Goal: Check status: Check status

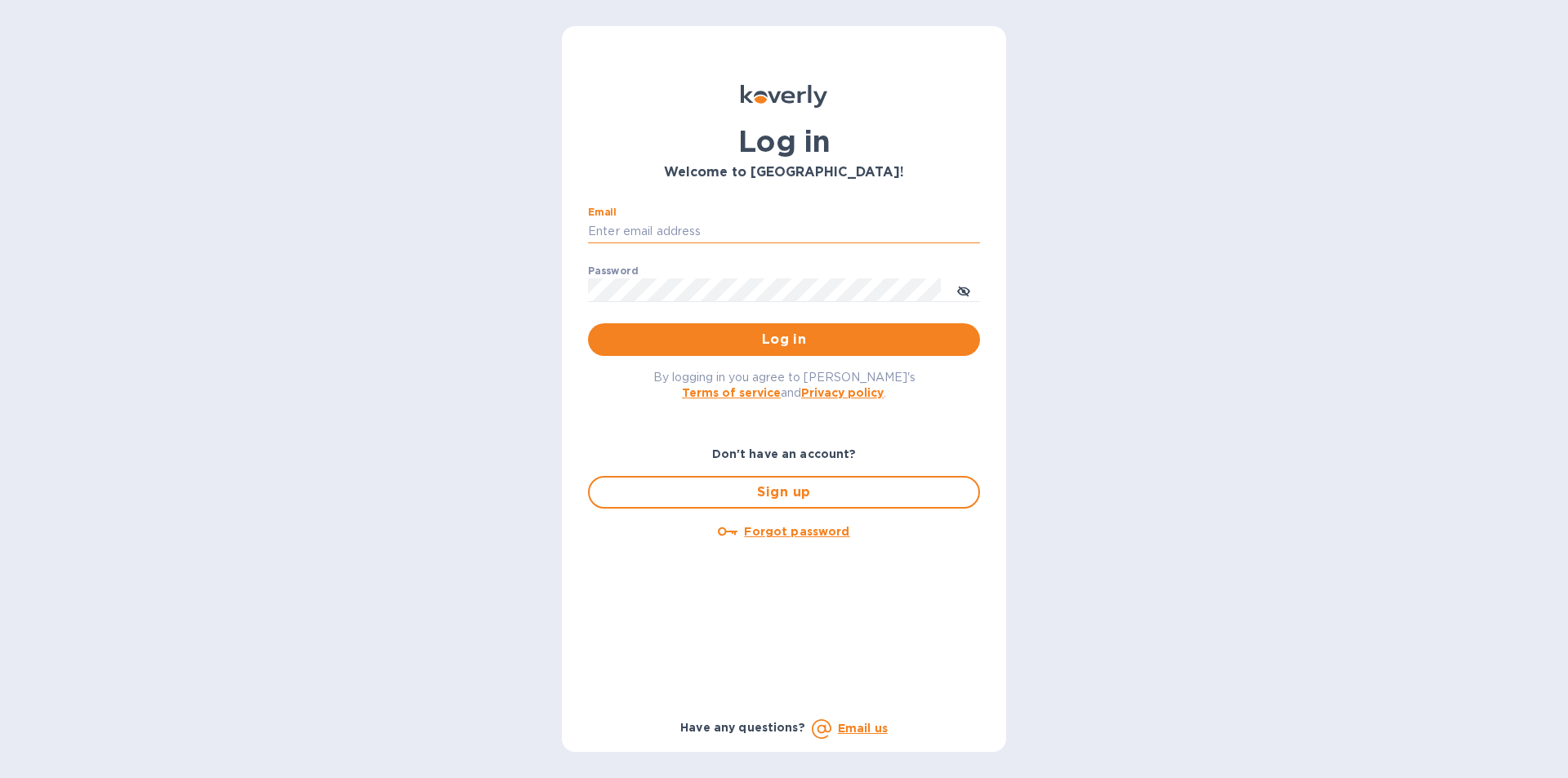
click at [634, 229] on input "Email" at bounding box center [784, 232] width 392 height 25
type input "maribel052174@yahoo.com"
click at [588, 323] on button "Log in" at bounding box center [784, 339] width 392 height 33
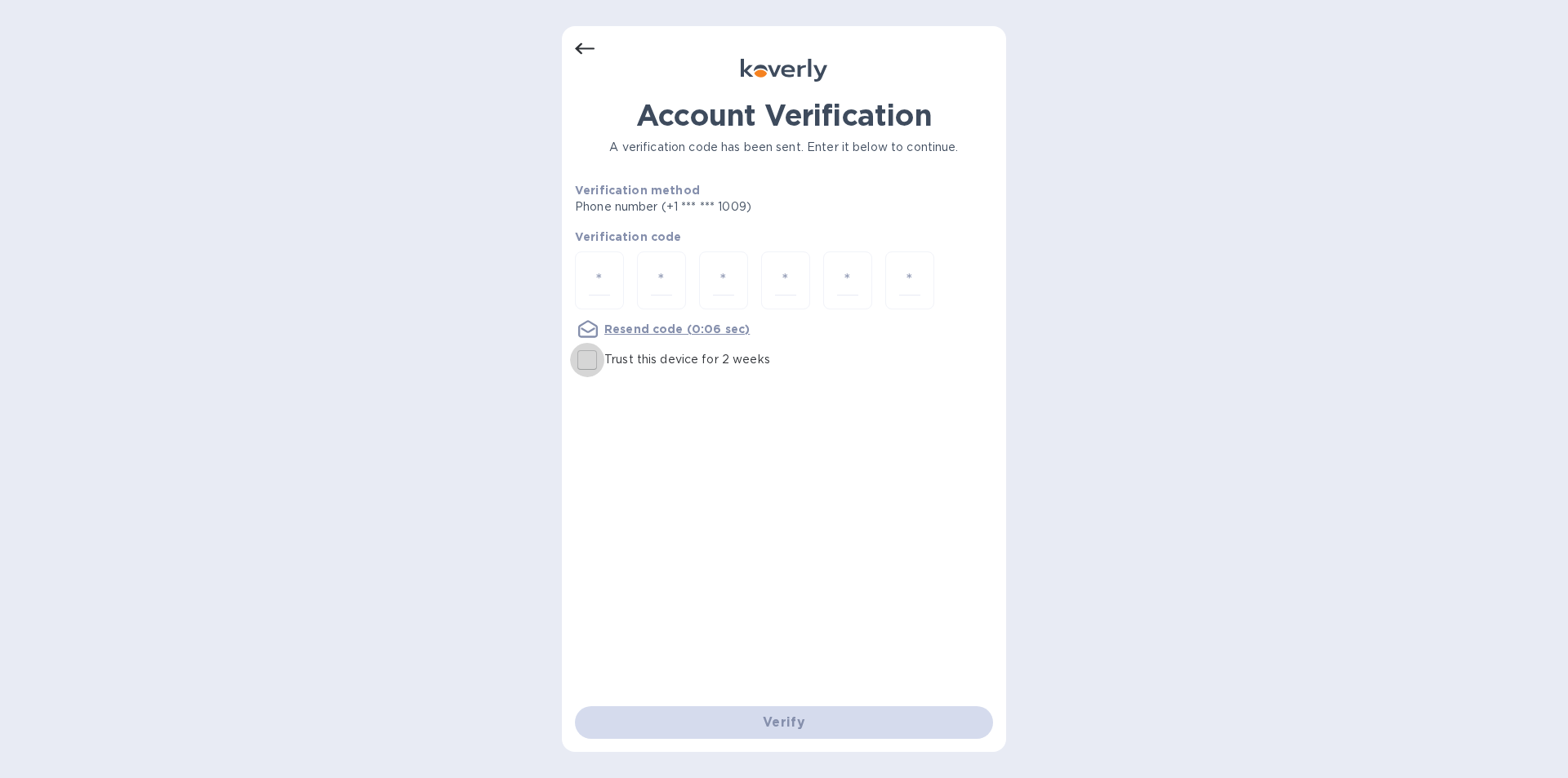
click at [574, 361] on input "Trust this device for 2 weeks" at bounding box center [586, 360] width 35 height 35
checkbox input "true"
click at [601, 284] on input "number" at bounding box center [600, 280] width 21 height 30
type input "9"
type input "1"
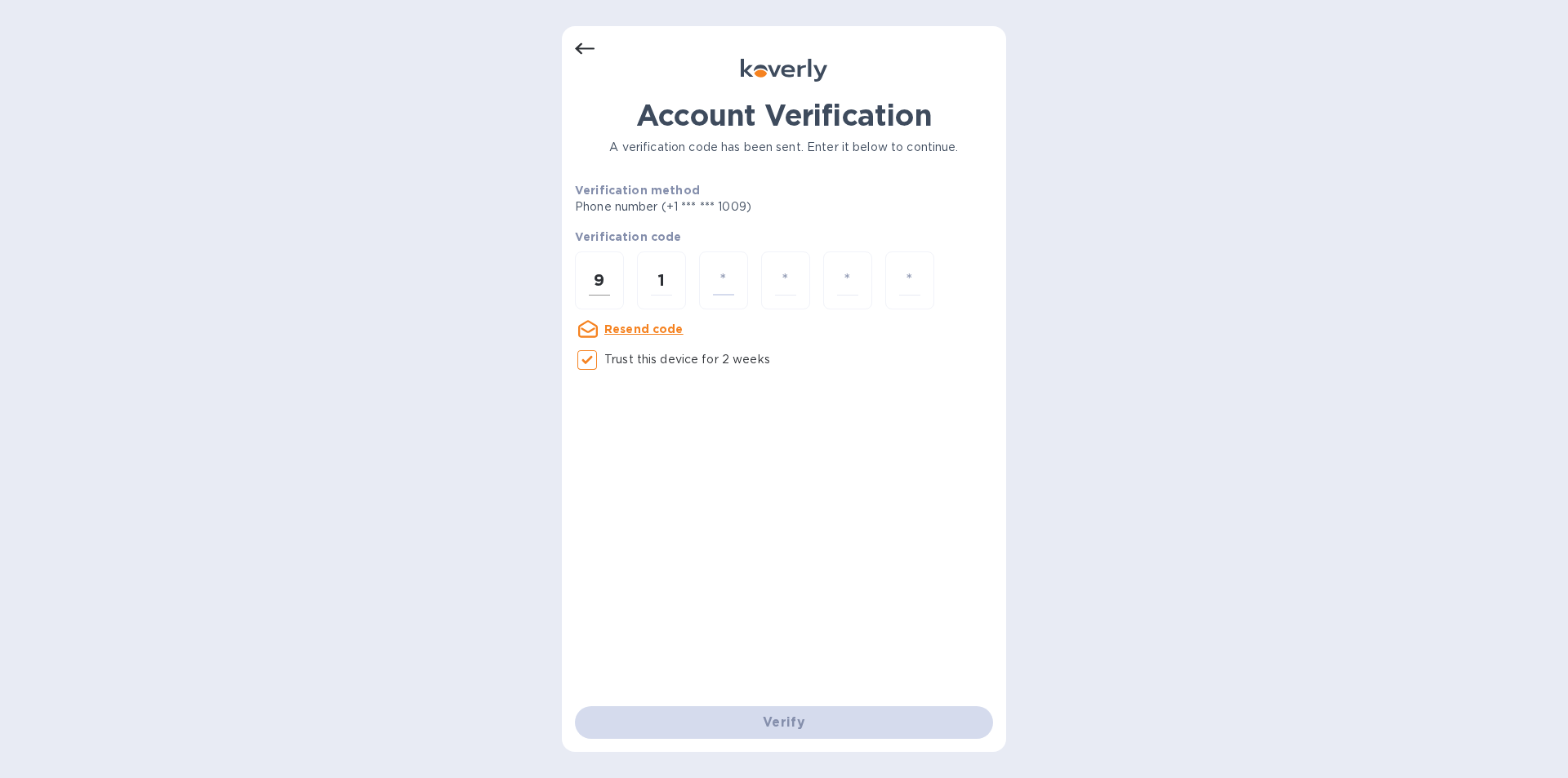
type input "9"
type input "4"
type input "8"
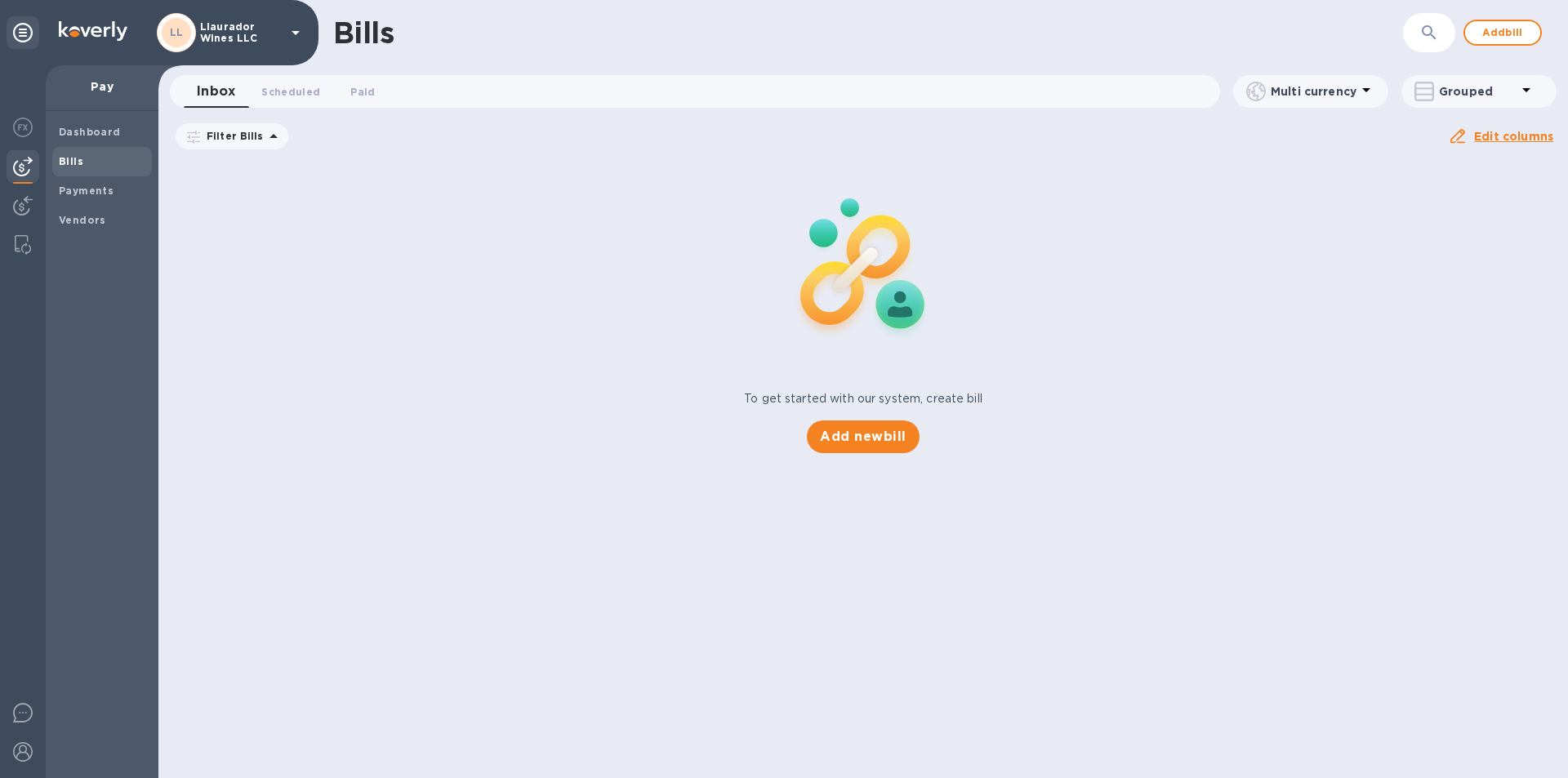
click at [294, 36] on icon at bounding box center [295, 33] width 20 height 20
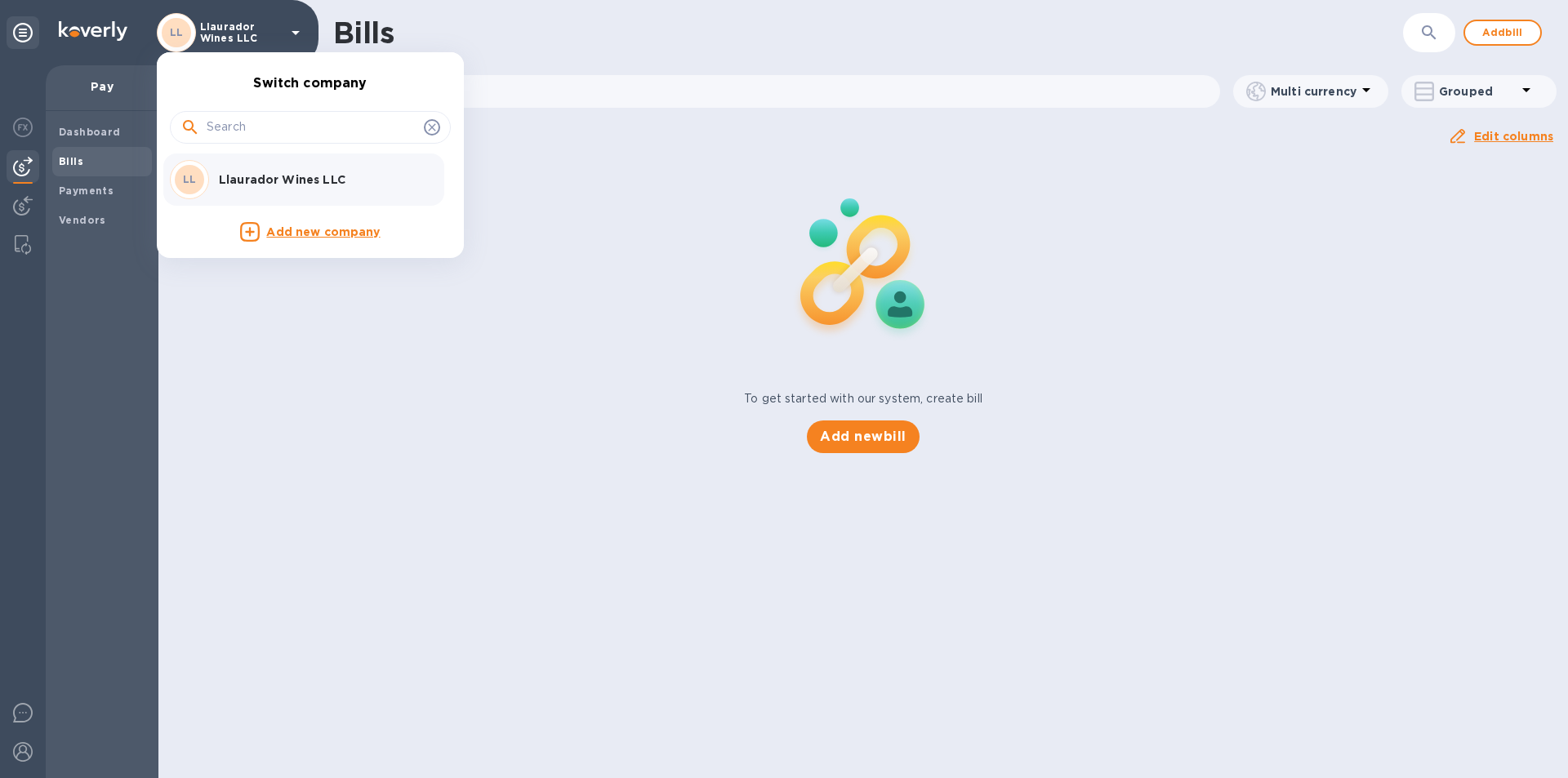
drag, startPoint x: 101, startPoint y: 529, endPoint x: 61, endPoint y: 332, distance: 201.0
click at [101, 526] on div at bounding box center [784, 389] width 1568 height 778
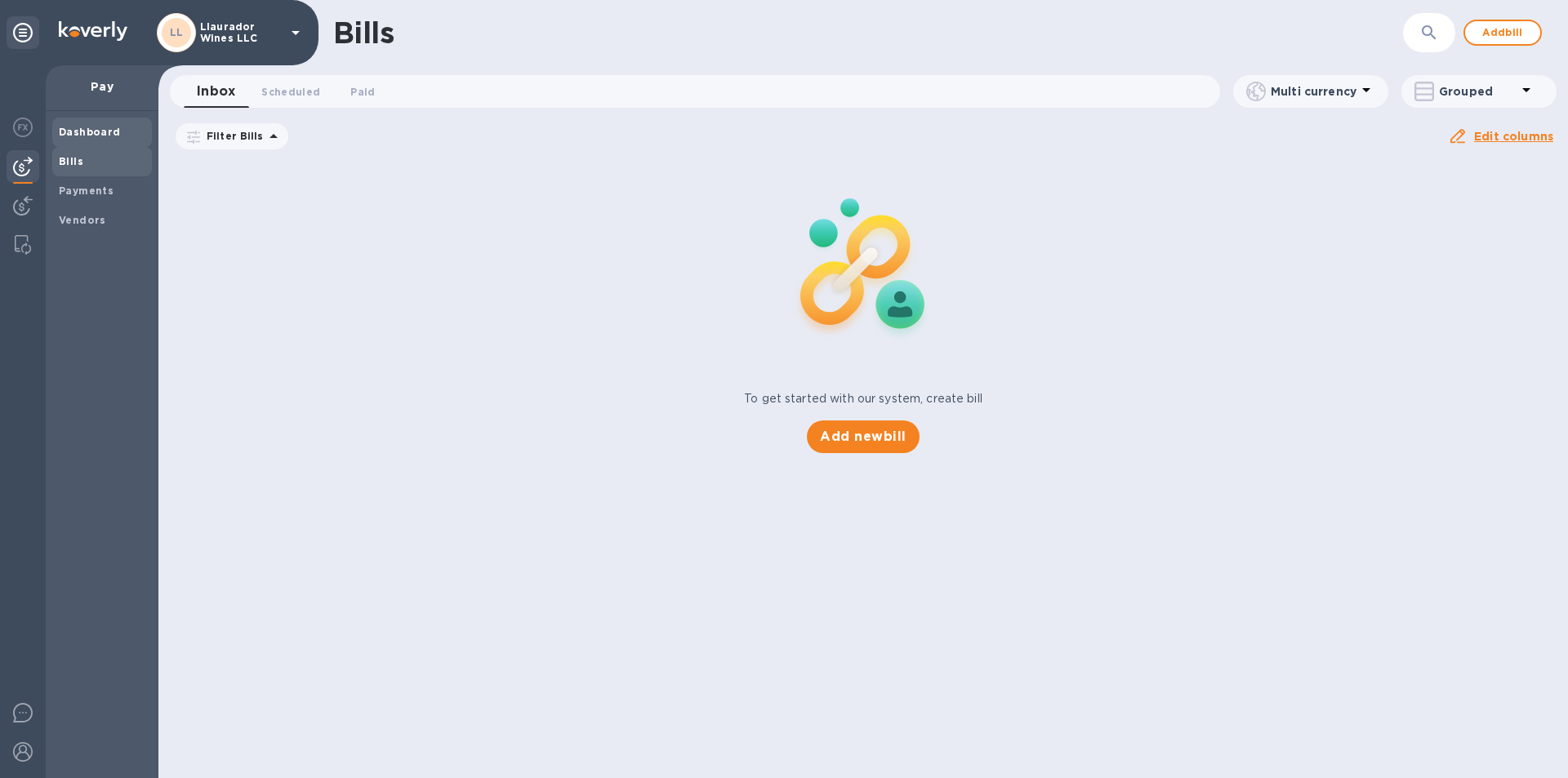
click at [77, 139] on span "Dashboard" at bounding box center [90, 132] width 62 height 16
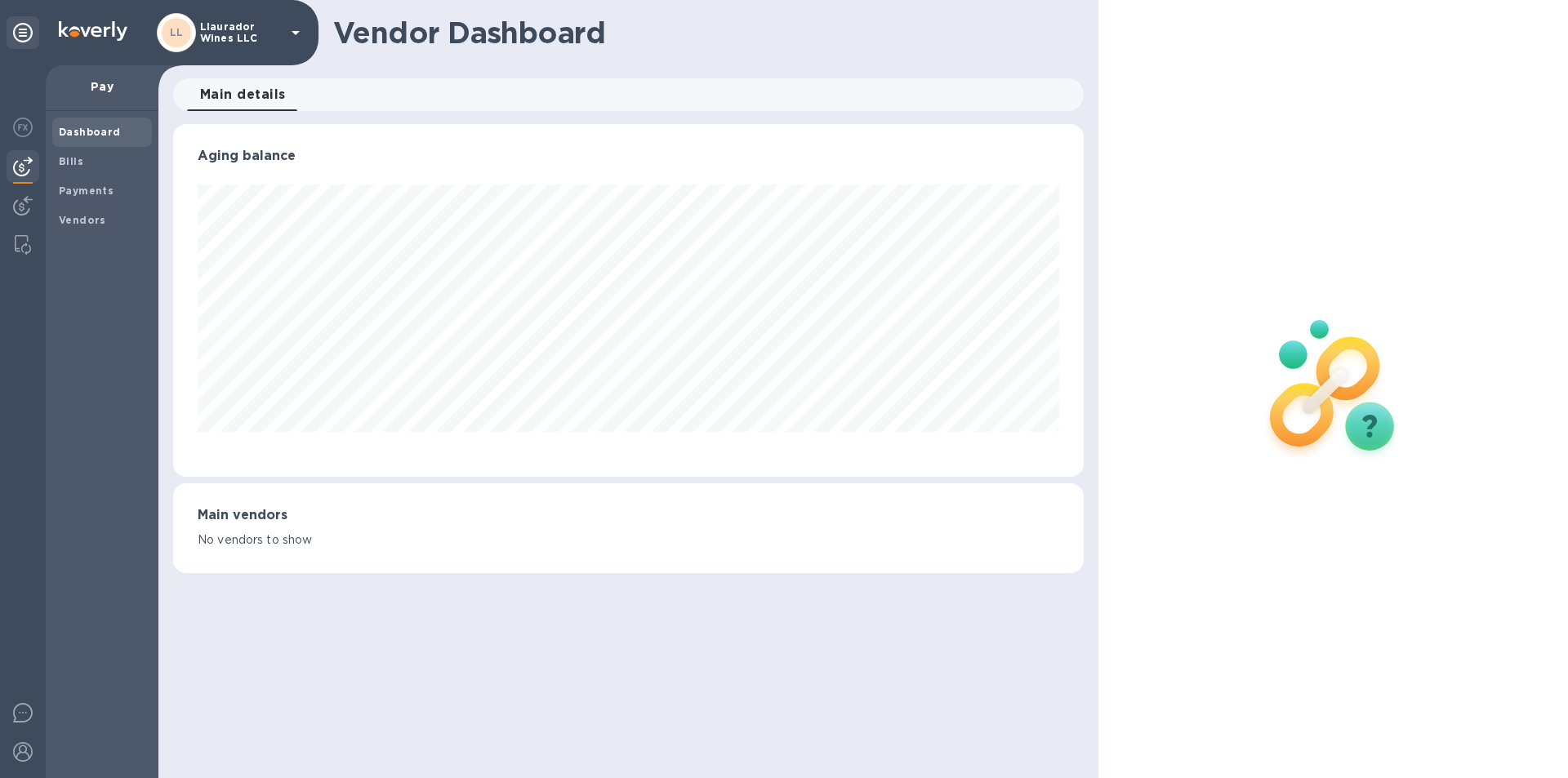
scroll to position [353, 909]
click at [75, 168] on span "Bills" at bounding box center [71, 161] width 25 height 16
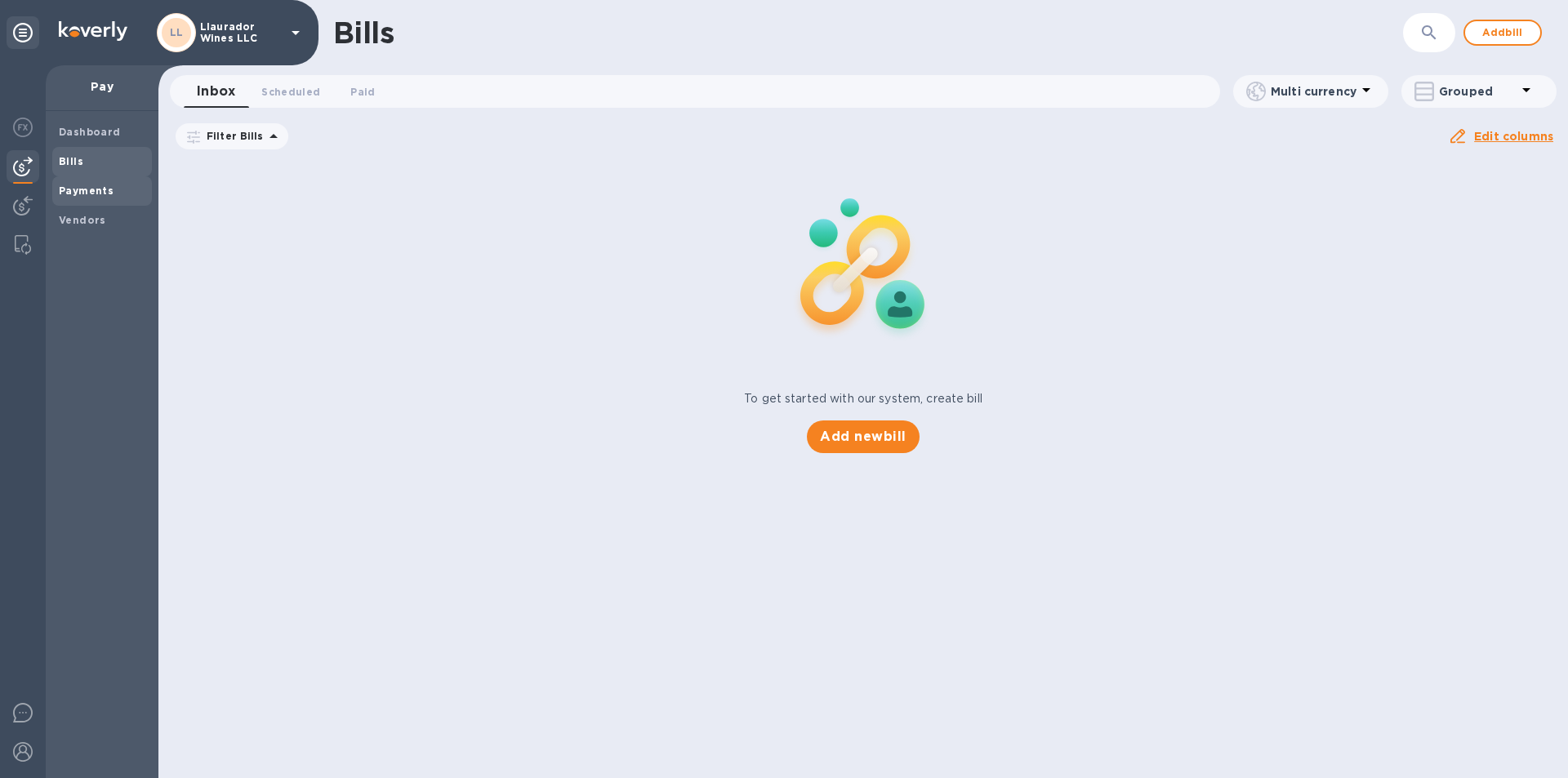
click at [75, 190] on b "Payments" at bounding box center [85, 190] width 54 height 12
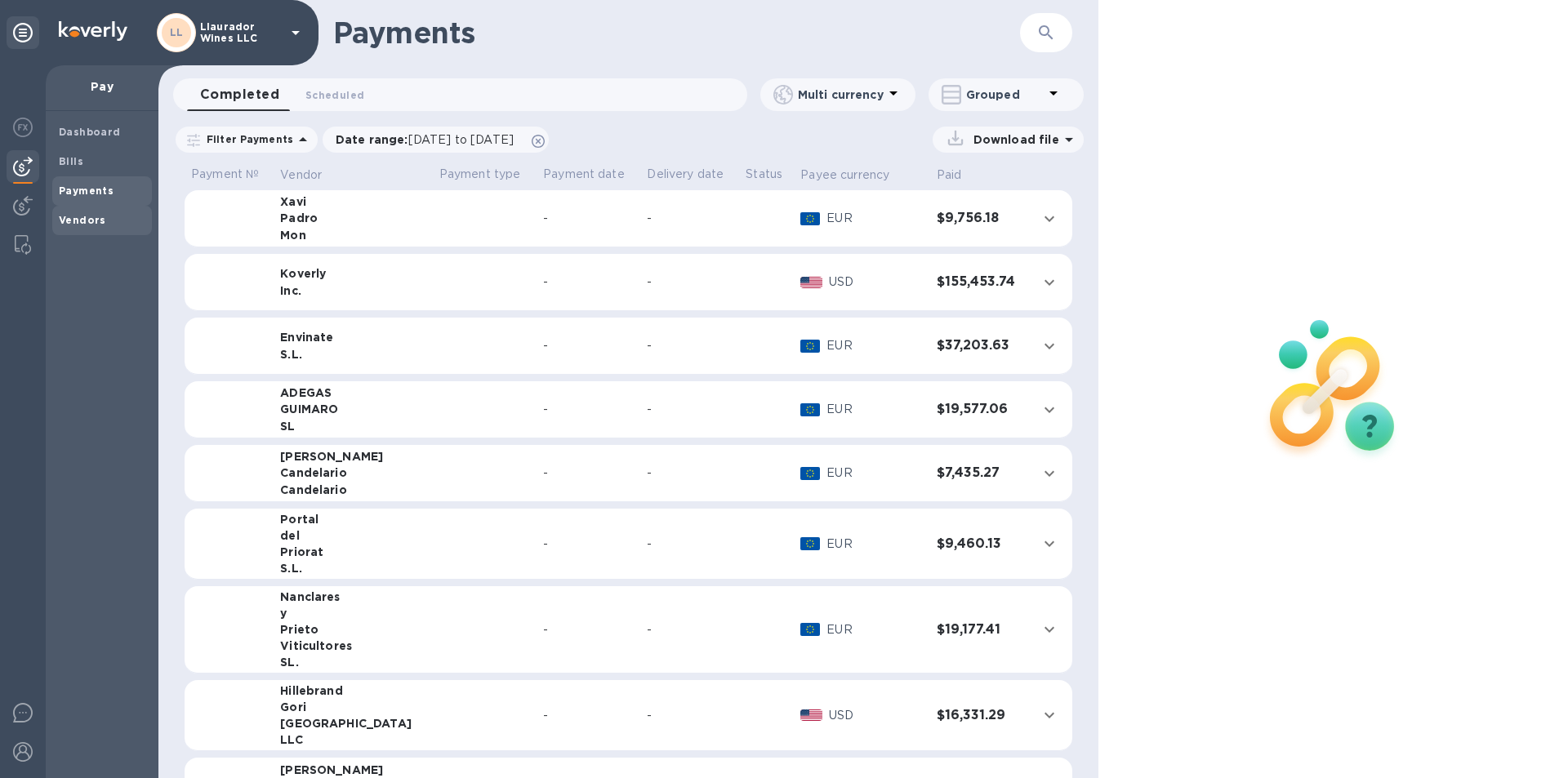
click at [77, 220] on b "Vendors" at bounding box center [82, 220] width 47 height 12
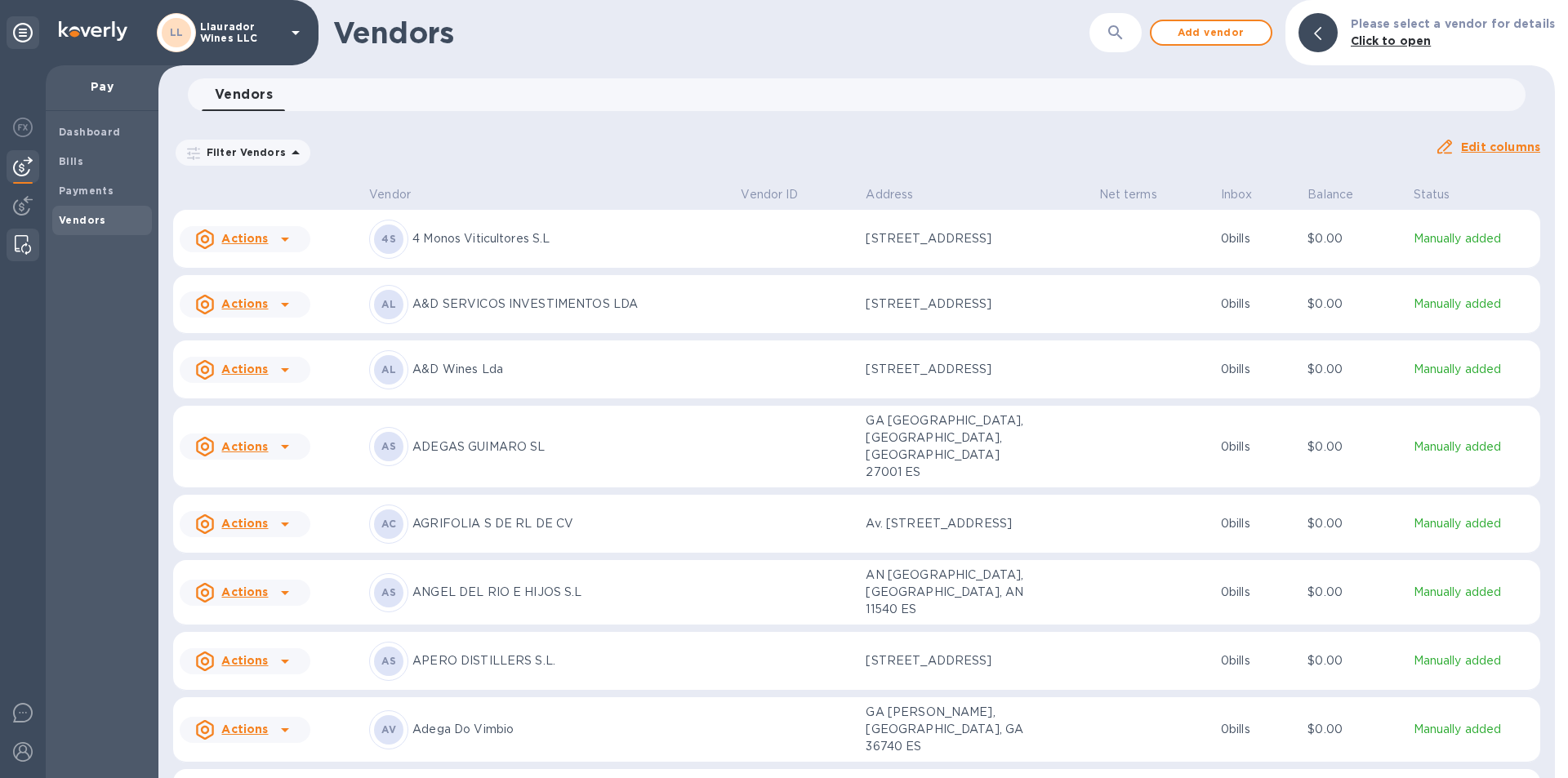
click at [24, 248] on img at bounding box center [23, 245] width 16 height 20
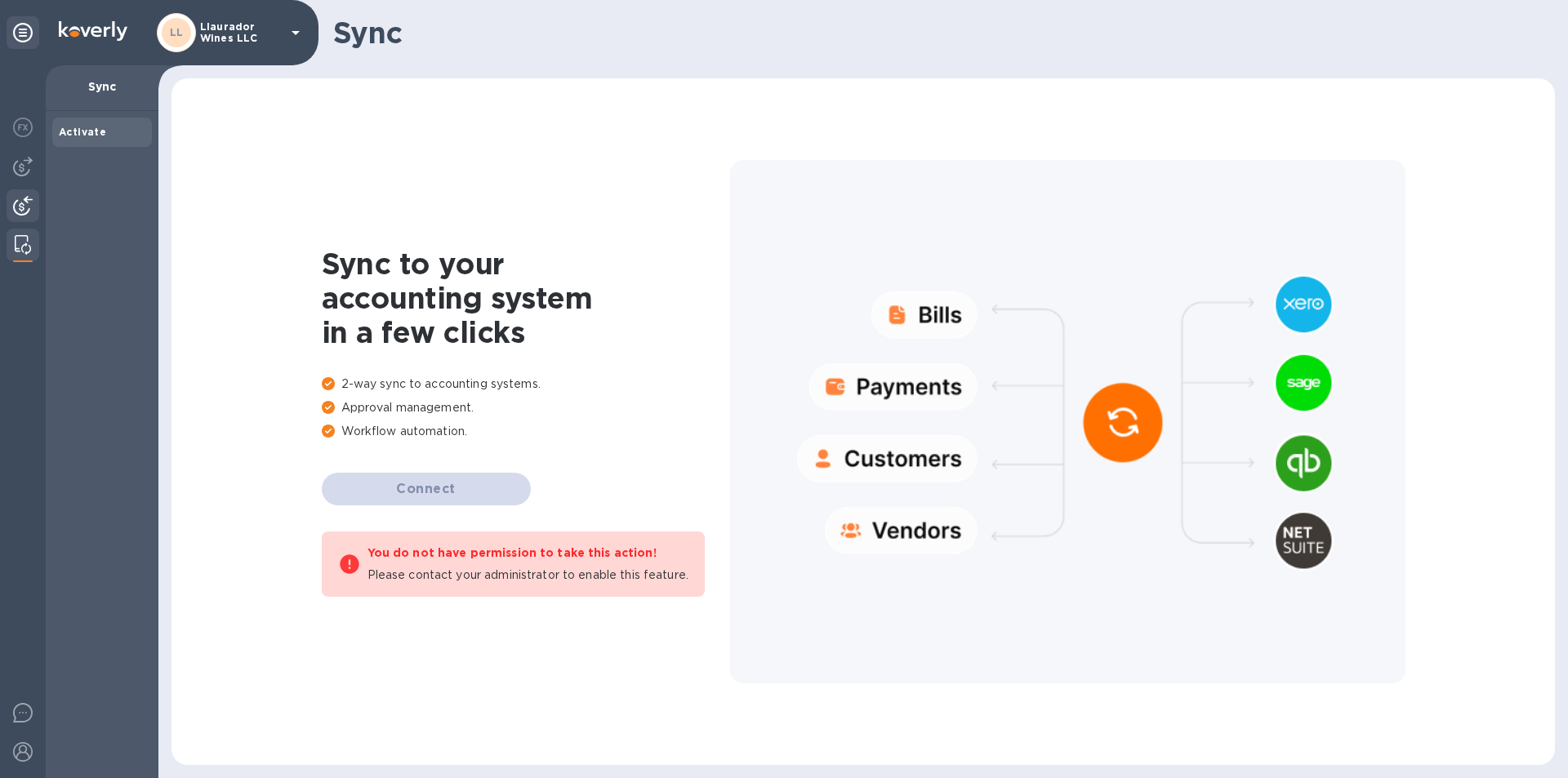
click at [23, 214] on img at bounding box center [23, 206] width 20 height 20
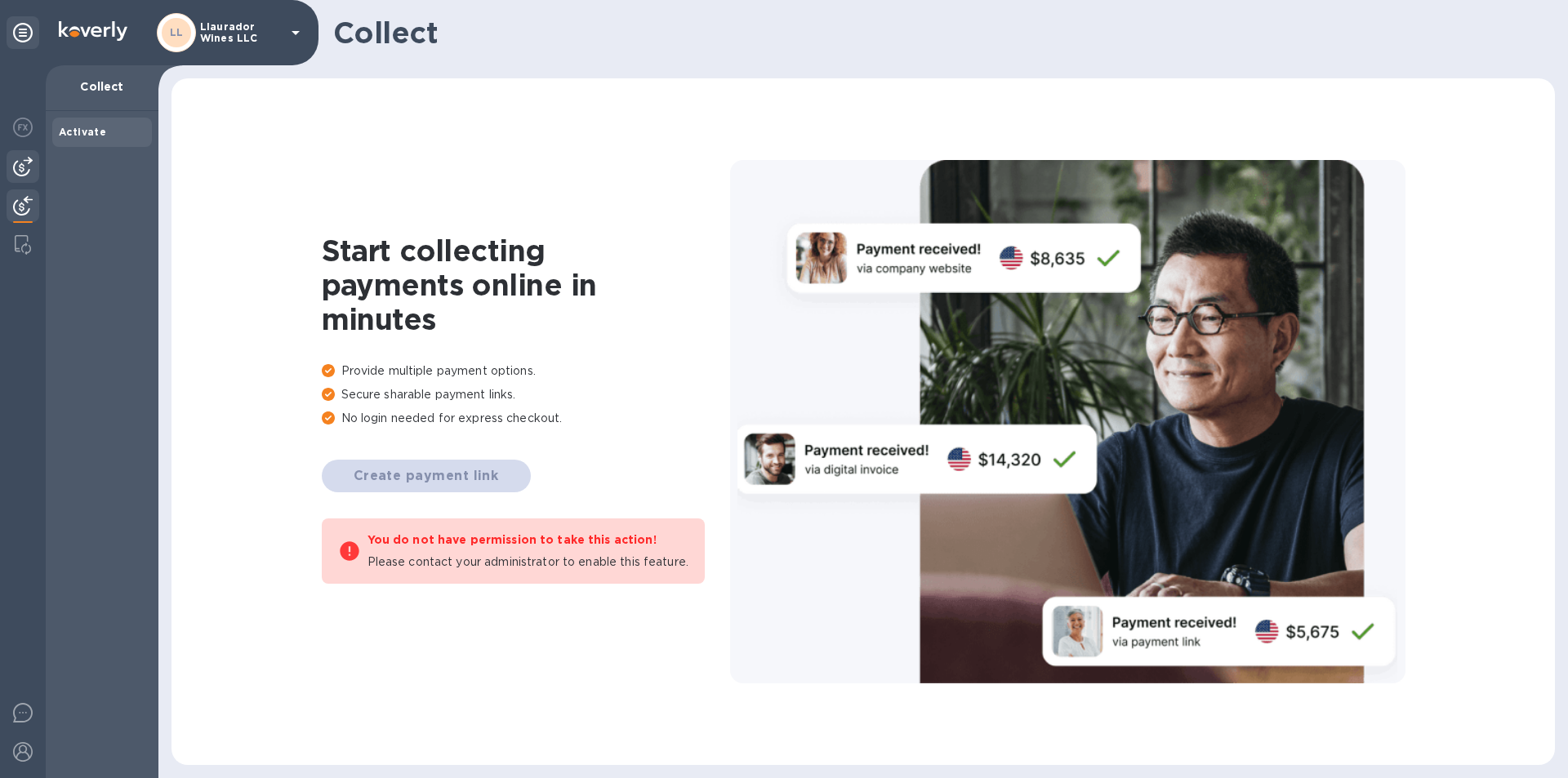
click at [17, 166] on img at bounding box center [23, 166] width 20 height 20
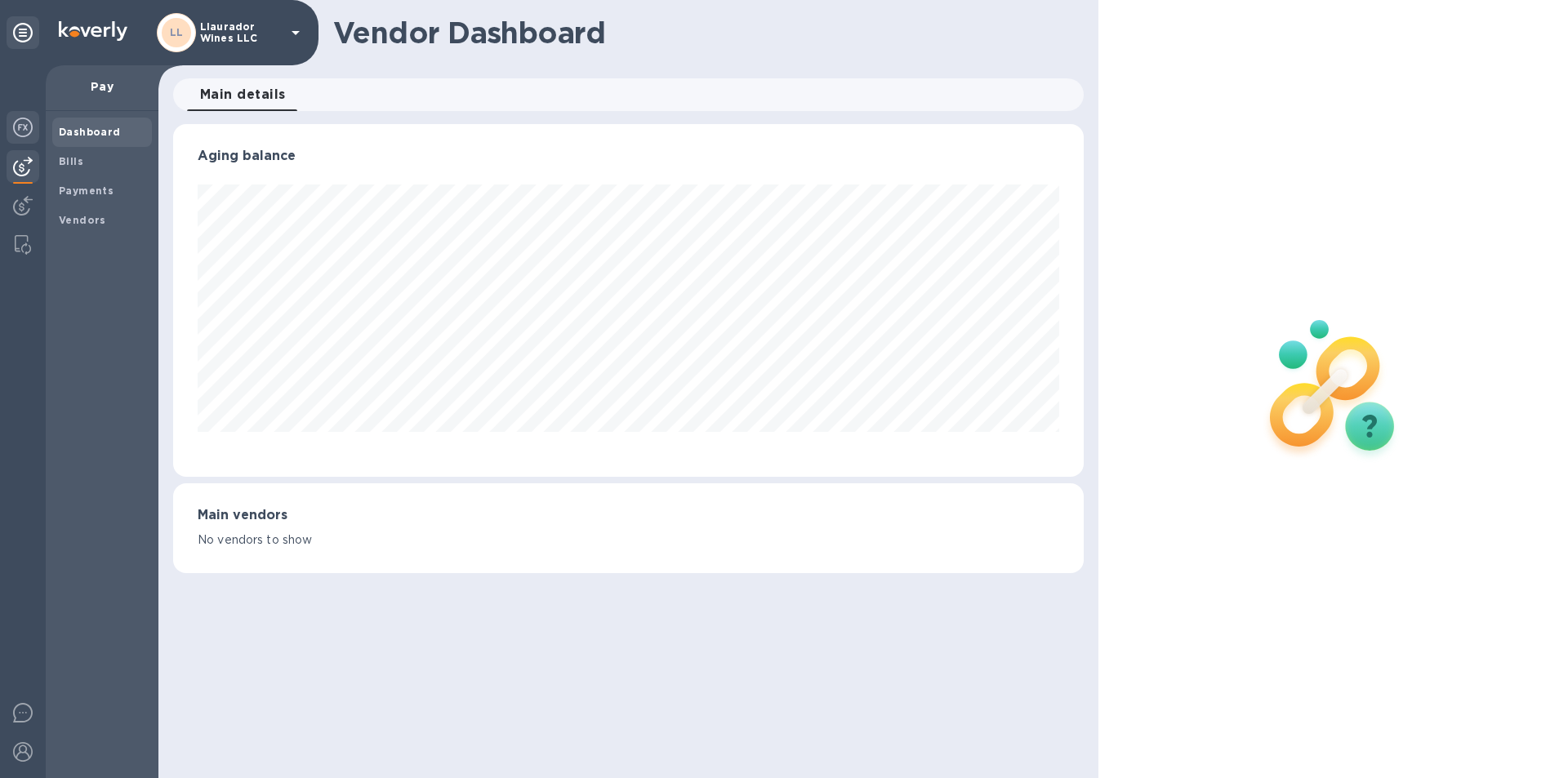
scroll to position [816369, 815570]
click at [25, 37] on icon at bounding box center [23, 33] width 20 height 20
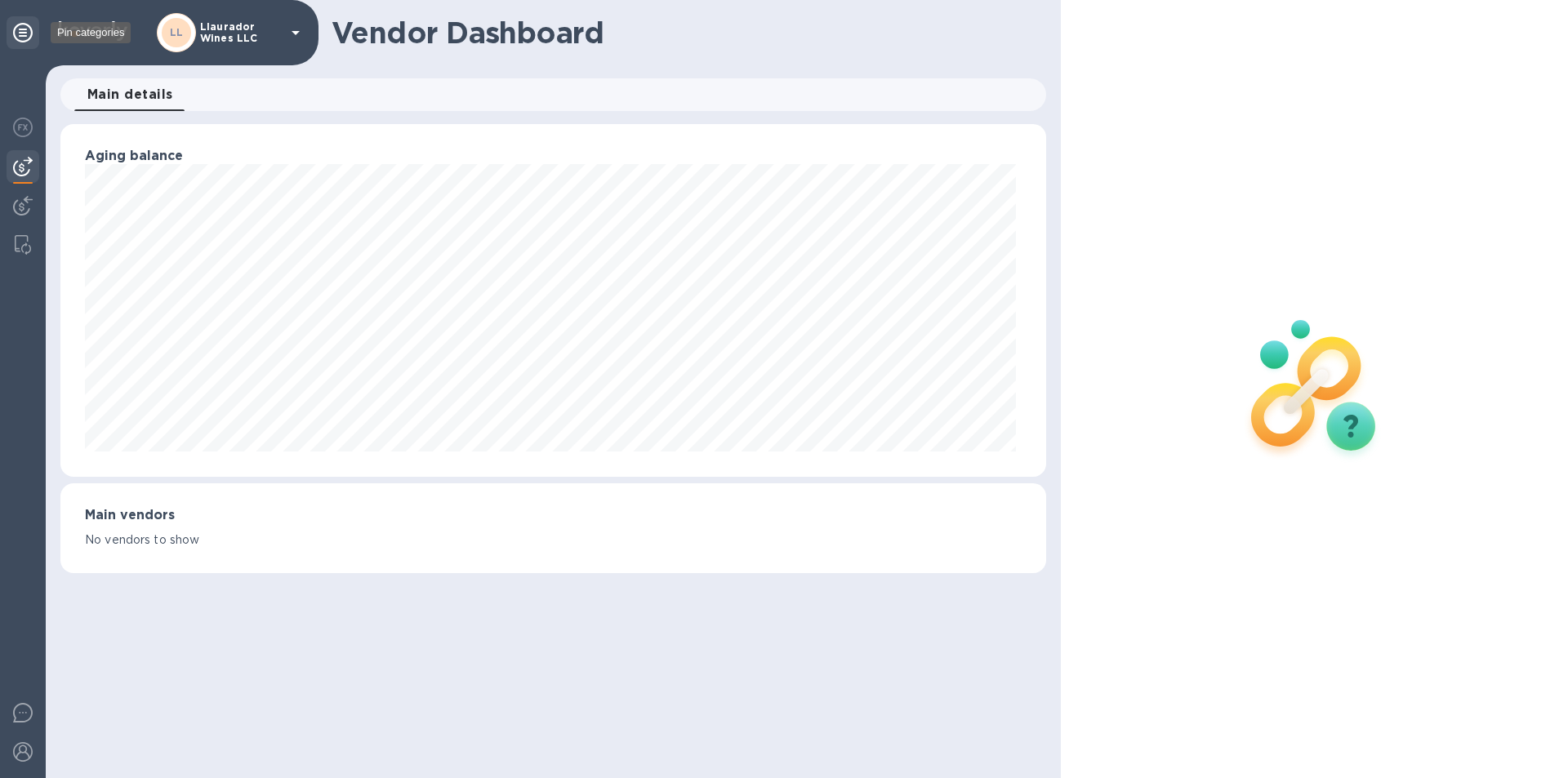
scroll to position [816369, 815495]
click at [19, 34] on icon at bounding box center [23, 33] width 20 height 20
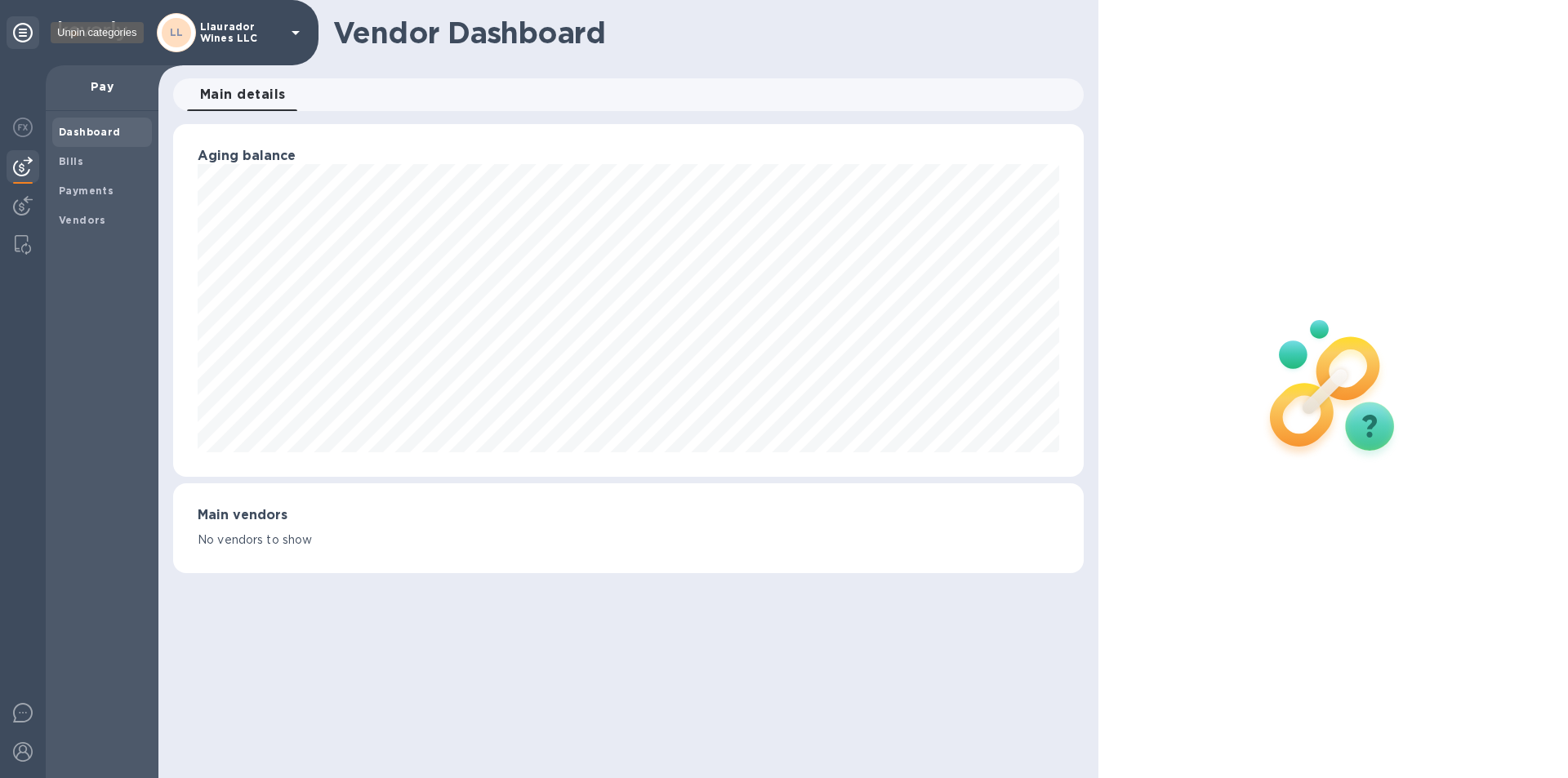
scroll to position [353, 909]
click at [19, 717] on img at bounding box center [23, 713] width 20 height 20
click at [16, 746] on img at bounding box center [23, 752] width 20 height 20
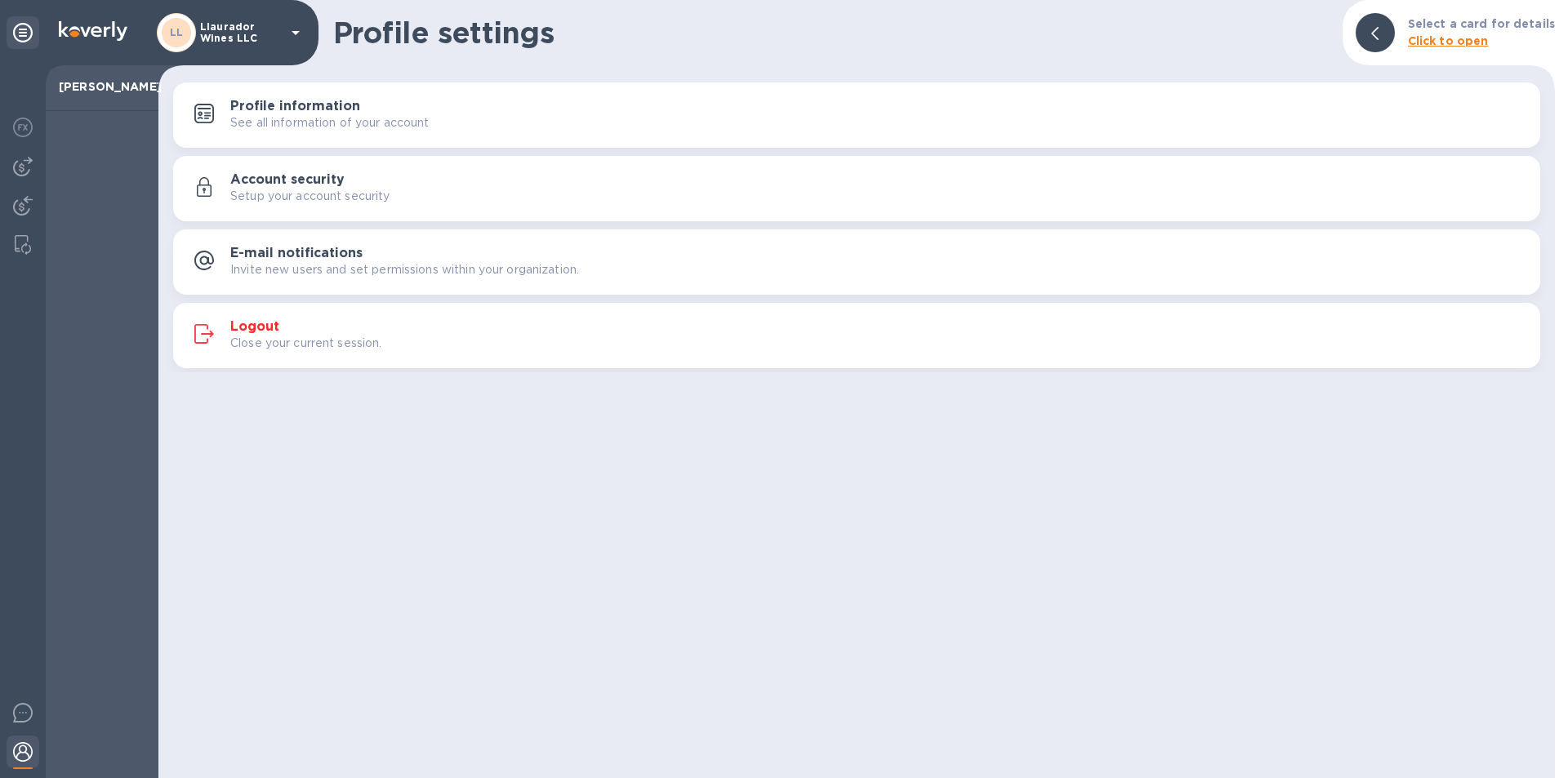
click at [86, 93] on p "[PERSON_NAME]" at bounding box center [101, 86] width 86 height 16
drag, startPoint x: 74, startPoint y: 36, endPoint x: 231, endPoint y: 36, distance: 157.0
click at [74, 36] on img at bounding box center [93, 31] width 69 height 20
click at [276, 36] on p "Llaurador Wines LLC" at bounding box center [241, 33] width 82 height 23
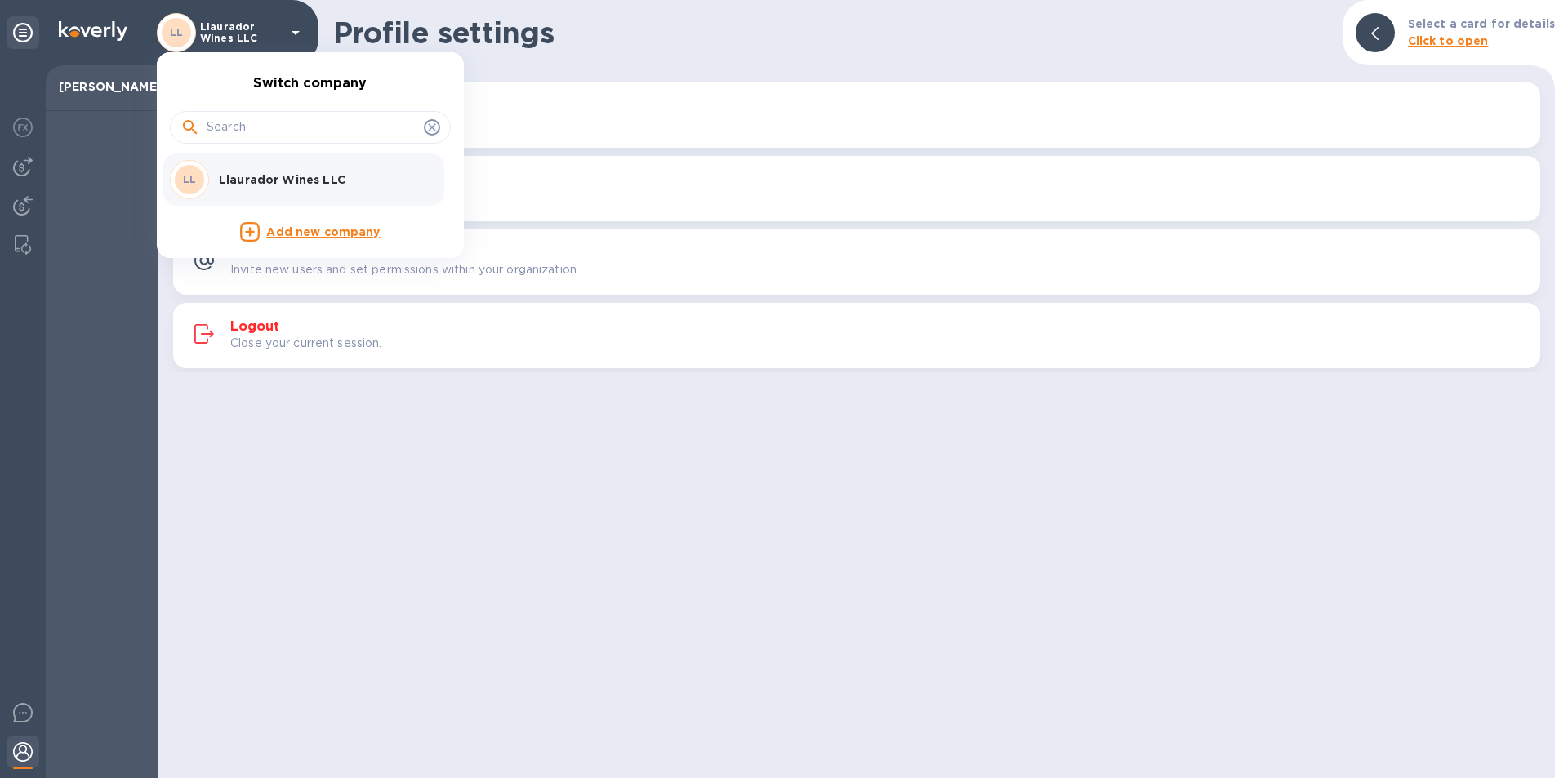
drag, startPoint x: 84, startPoint y: 395, endPoint x: 0, endPoint y: 69, distance: 336.6
click at [85, 388] on div at bounding box center [784, 389] width 1568 height 778
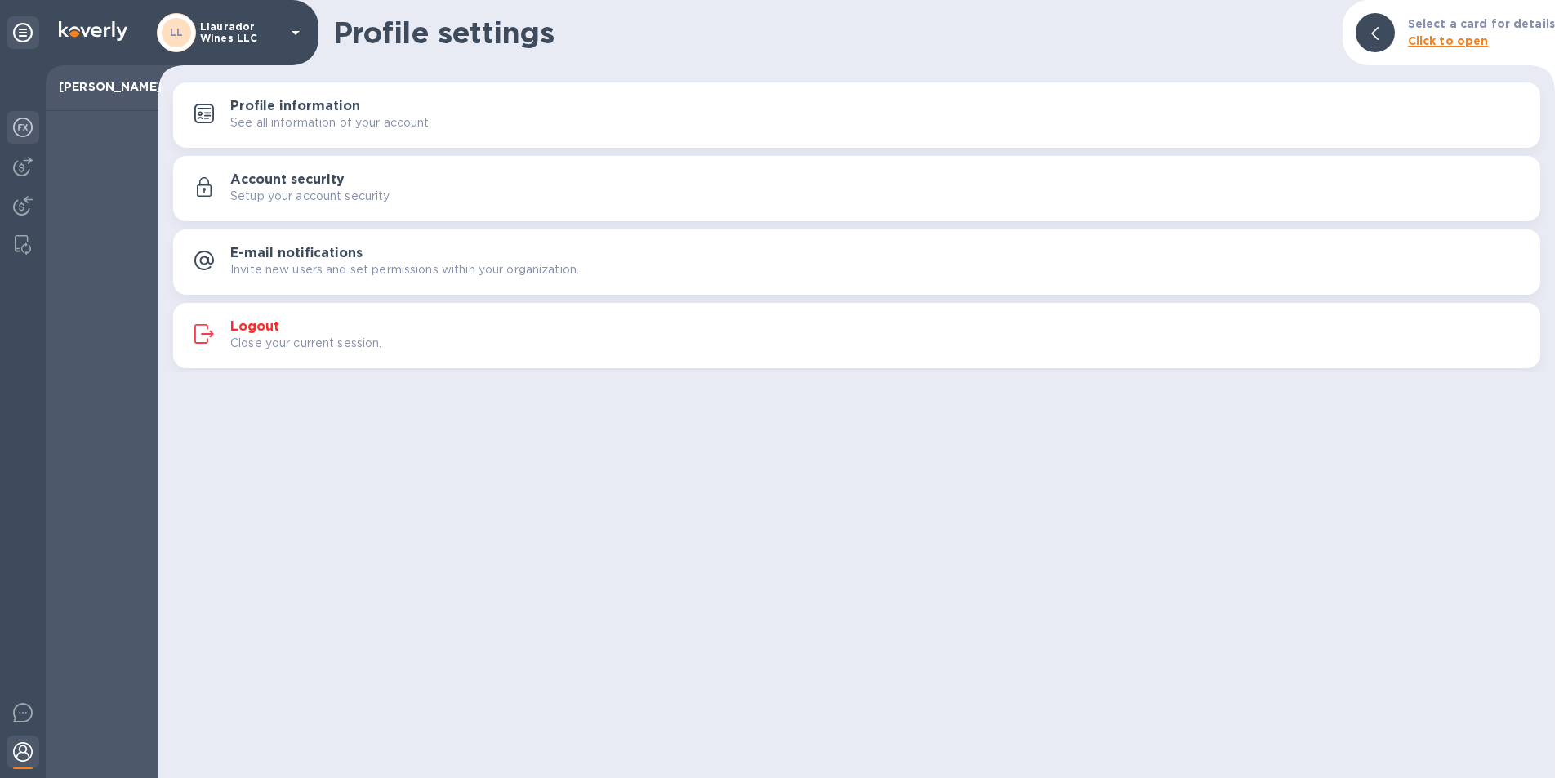
click at [18, 123] on img at bounding box center [23, 127] width 20 height 20
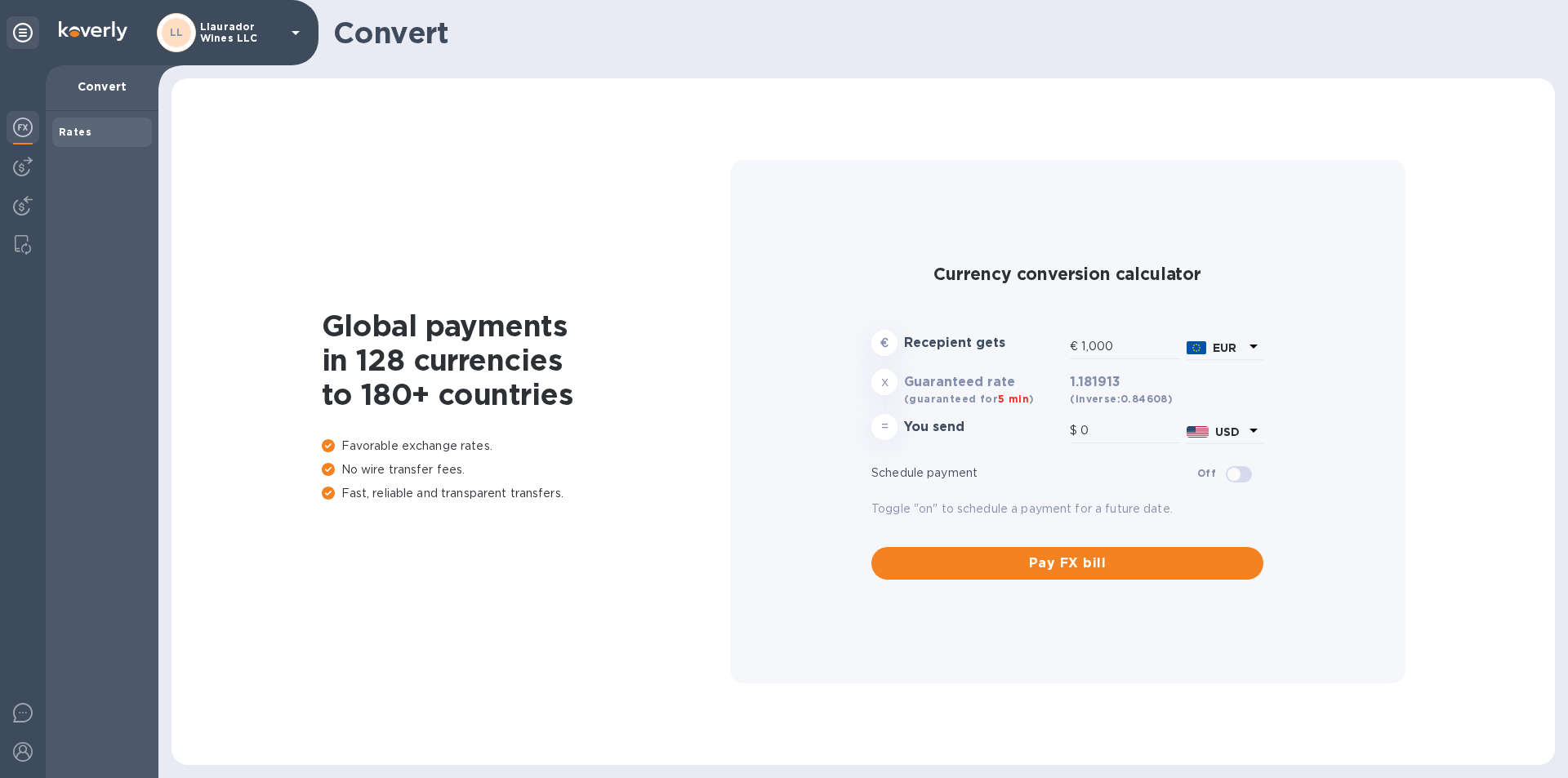
type input "1,181.91"
click at [89, 95] on div "Convert" at bounding box center [101, 87] width 113 height 45
click at [214, 38] on p "Llaurador Wines LLC" at bounding box center [241, 33] width 82 height 23
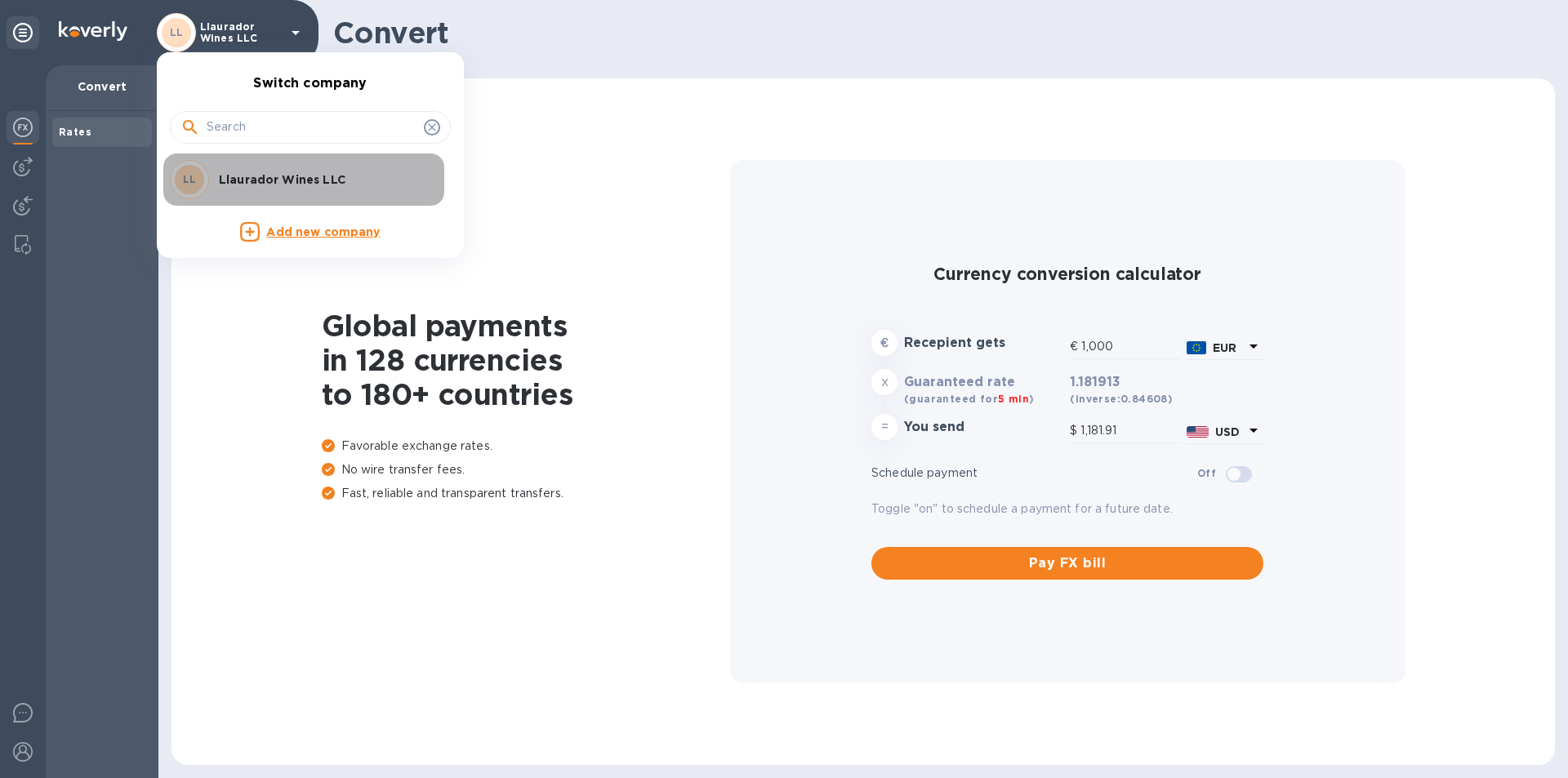
click at [245, 180] on p "Llaurador Wines LLC" at bounding box center [321, 180] width 206 height 16
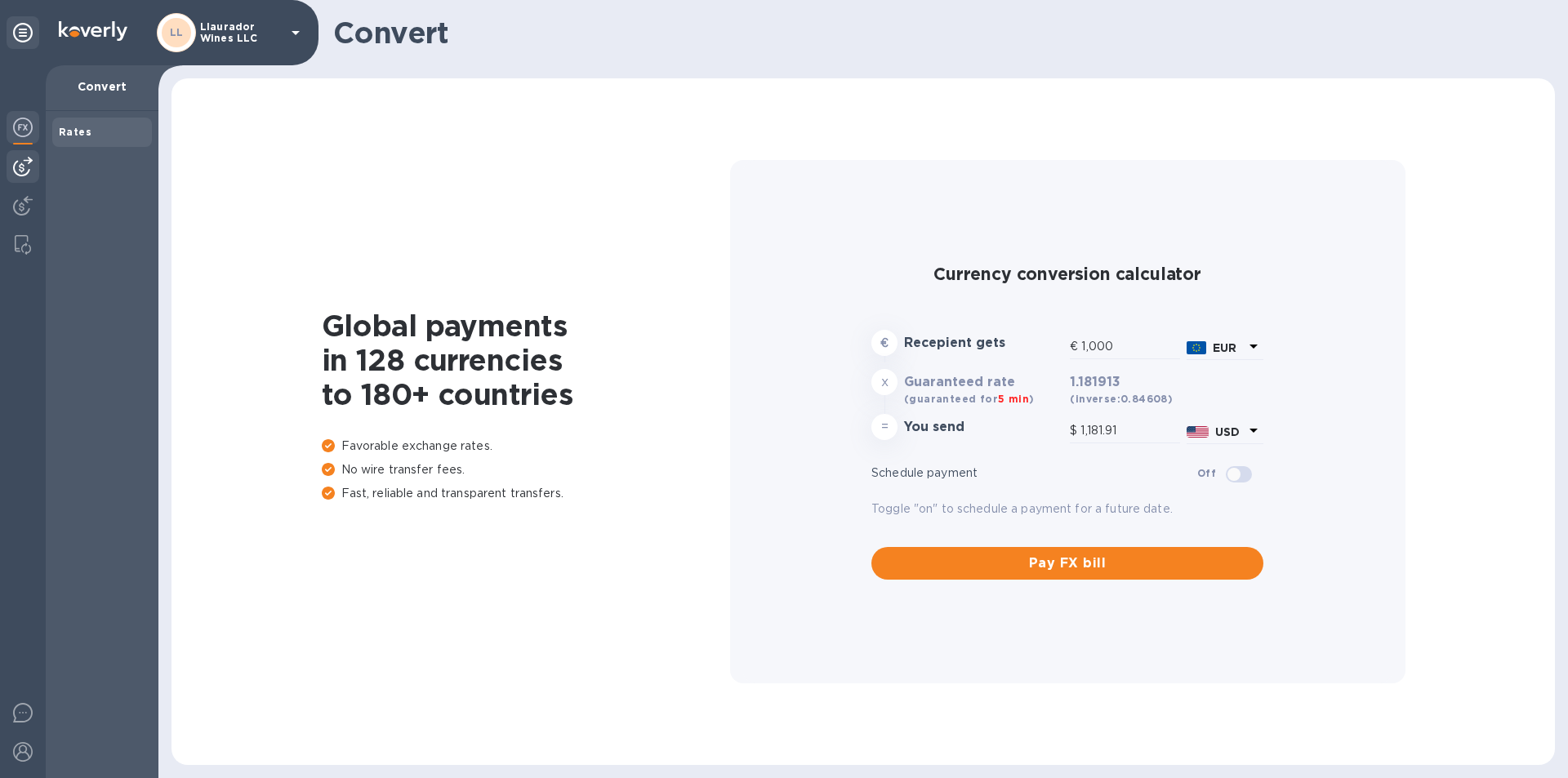
click at [16, 168] on img at bounding box center [23, 166] width 20 height 20
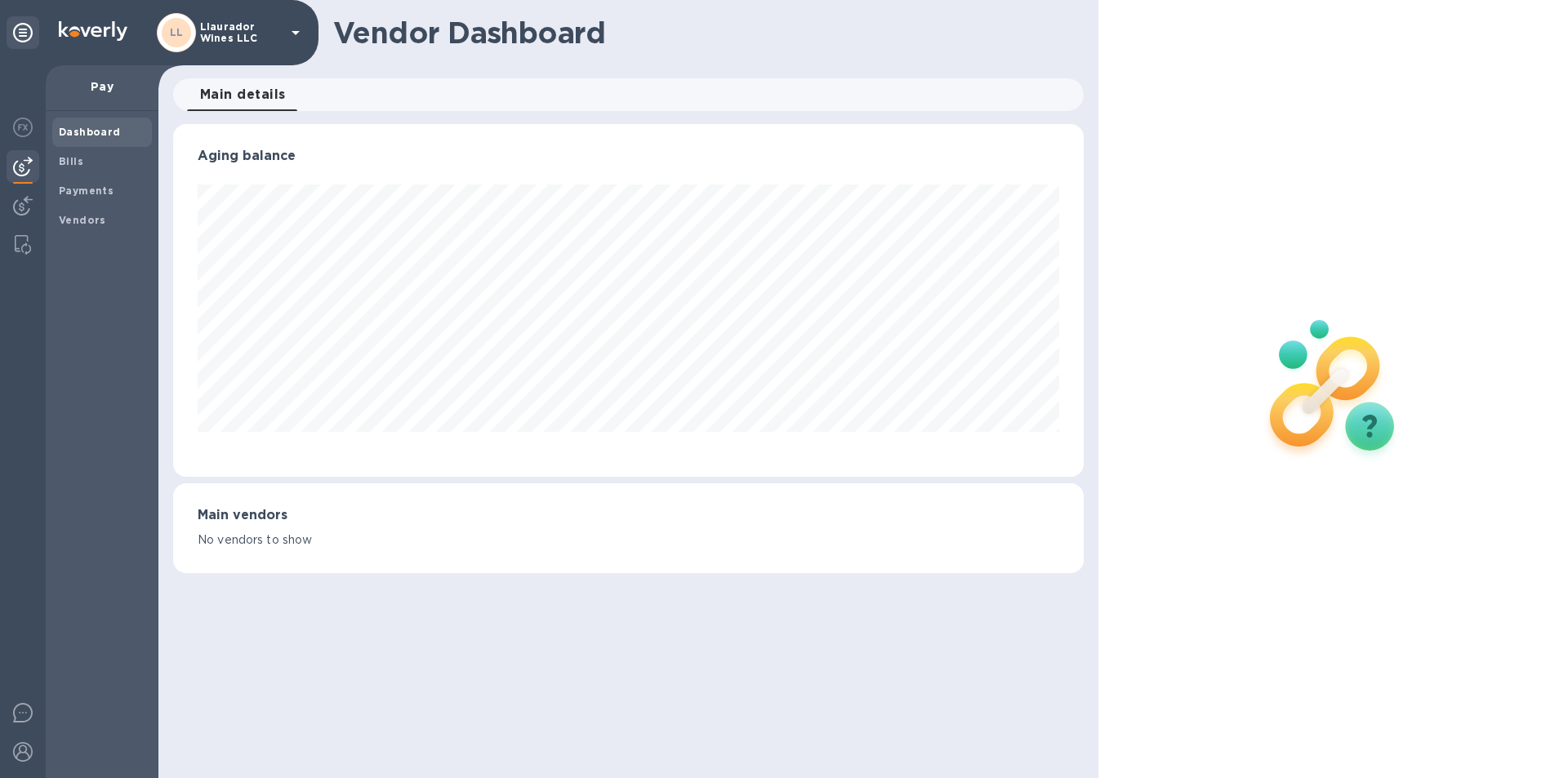
scroll to position [353, 909]
click at [68, 161] on b "Bills" at bounding box center [71, 161] width 25 height 12
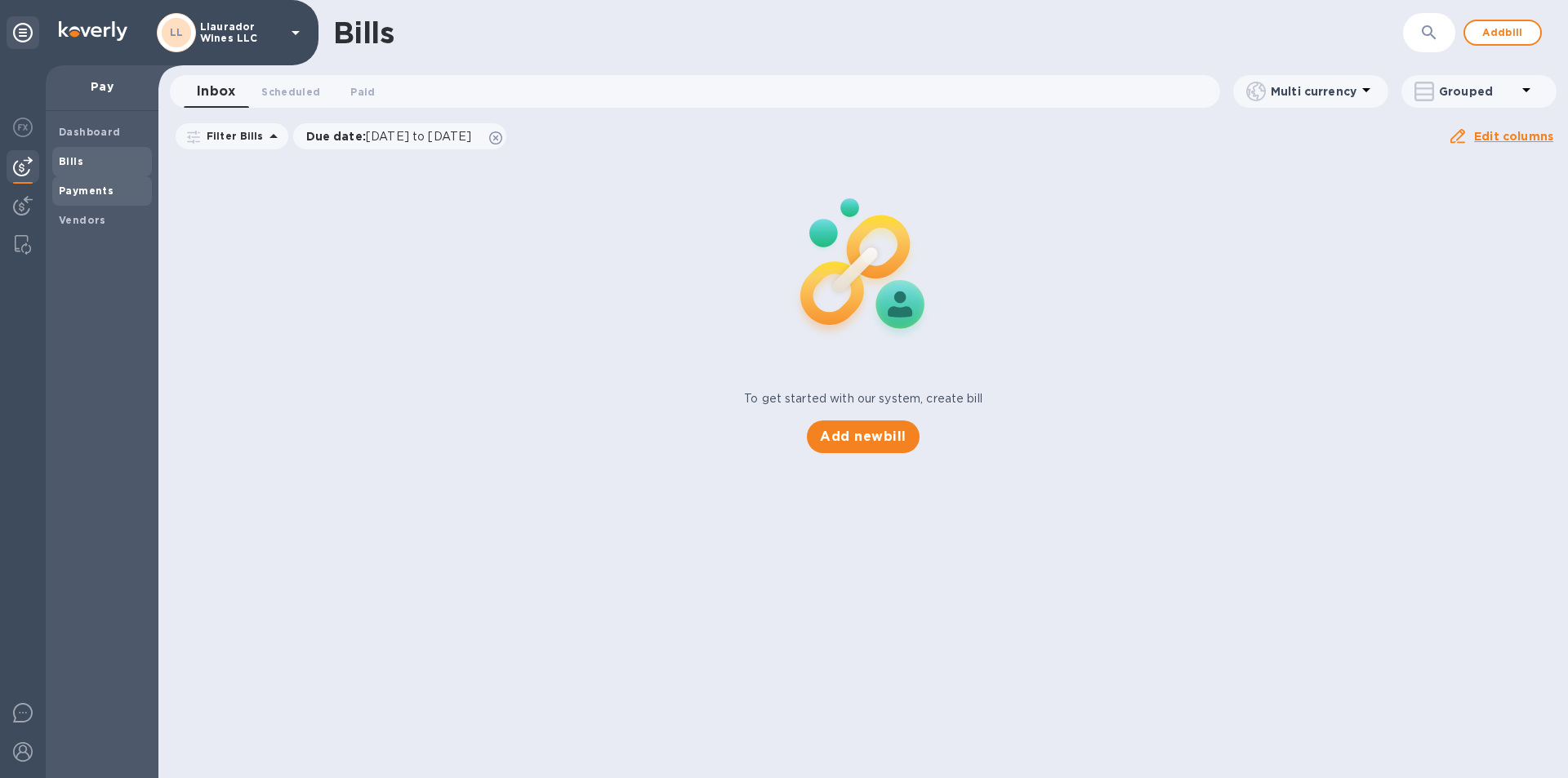
click at [70, 189] on b "Payments" at bounding box center [85, 190] width 54 height 12
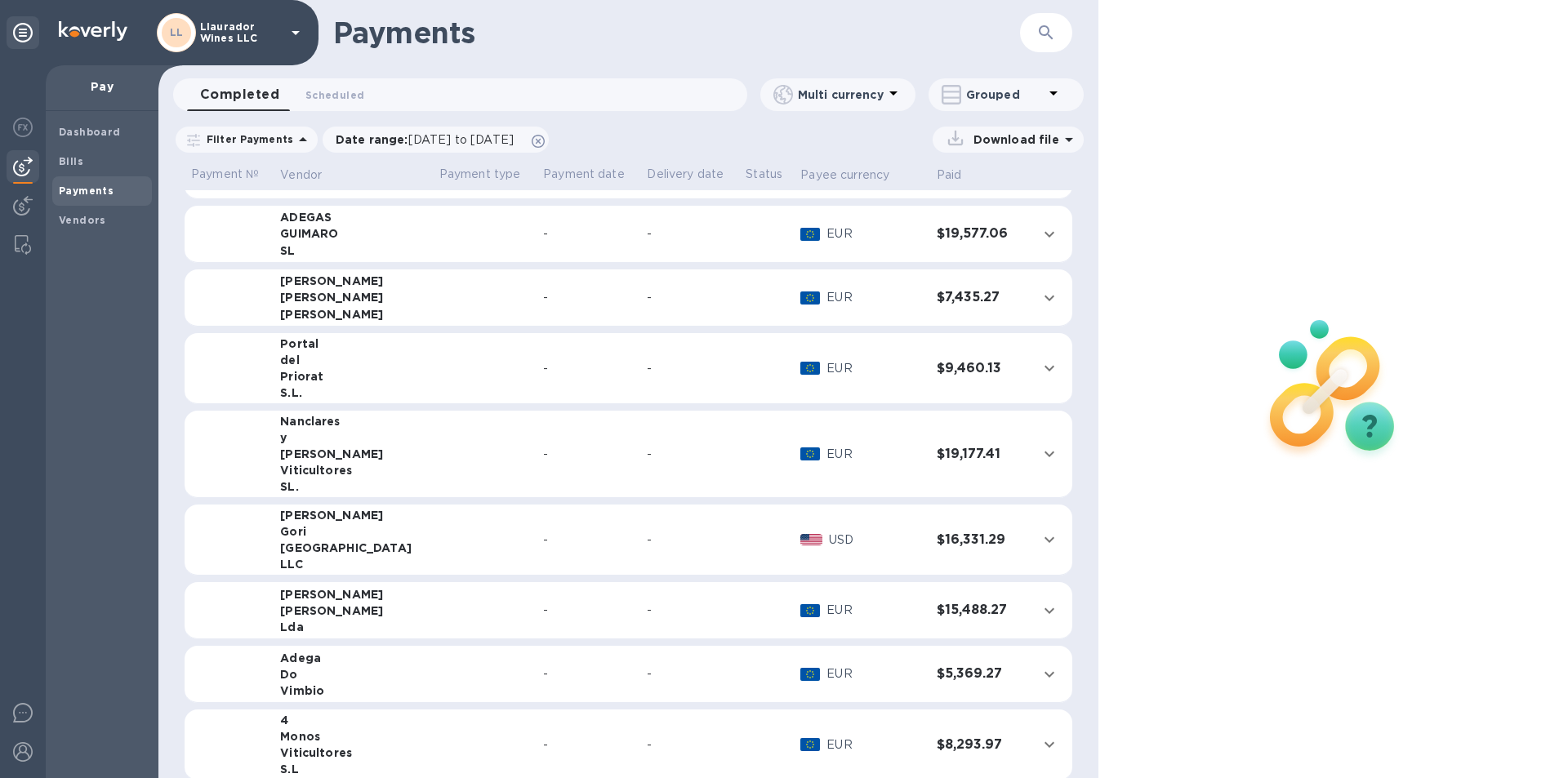
scroll to position [89, 0]
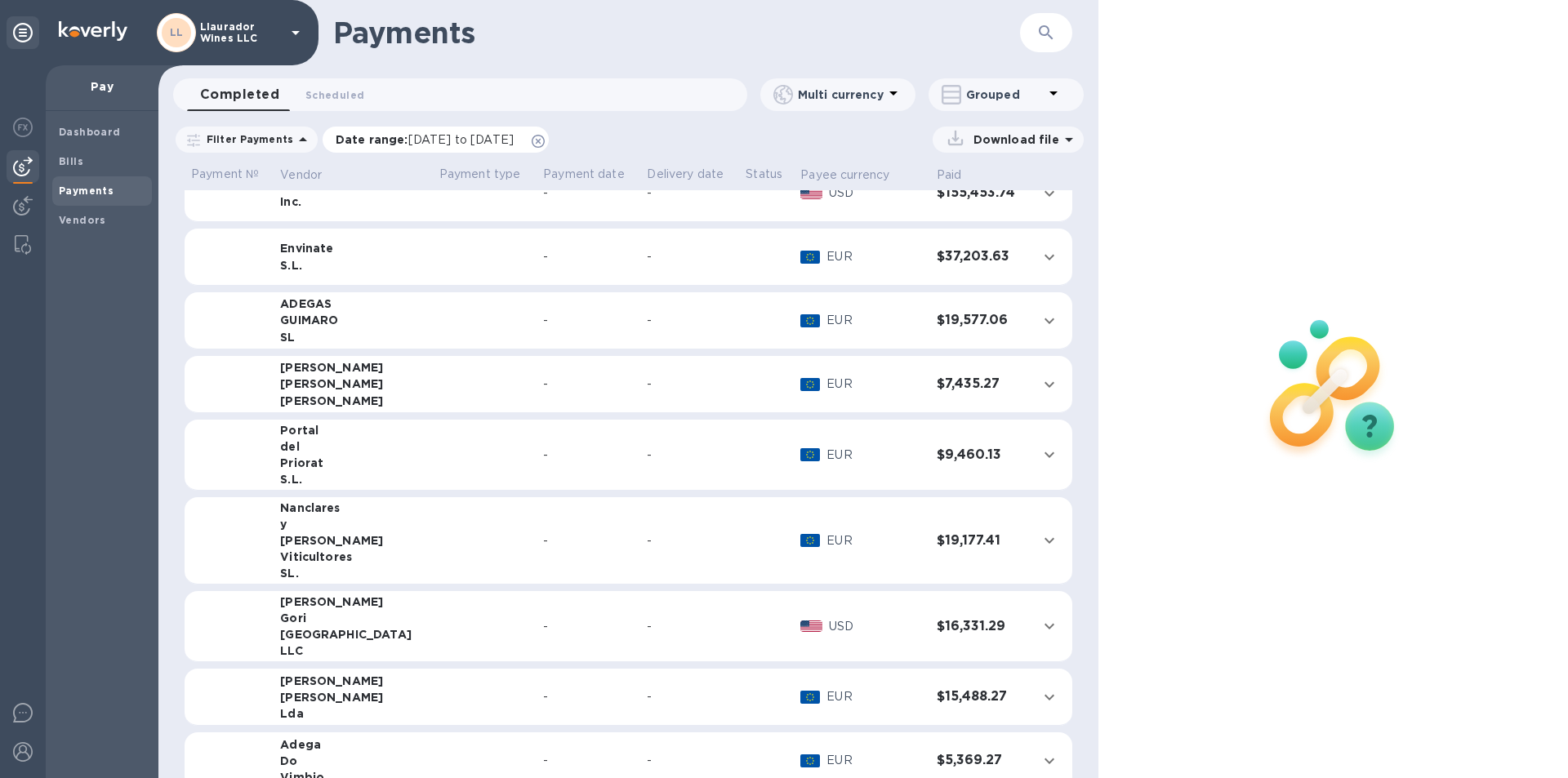
click at [399, 134] on p "Date range : 09/01/2025 to 10/02/2025" at bounding box center [428, 140] width 186 height 16
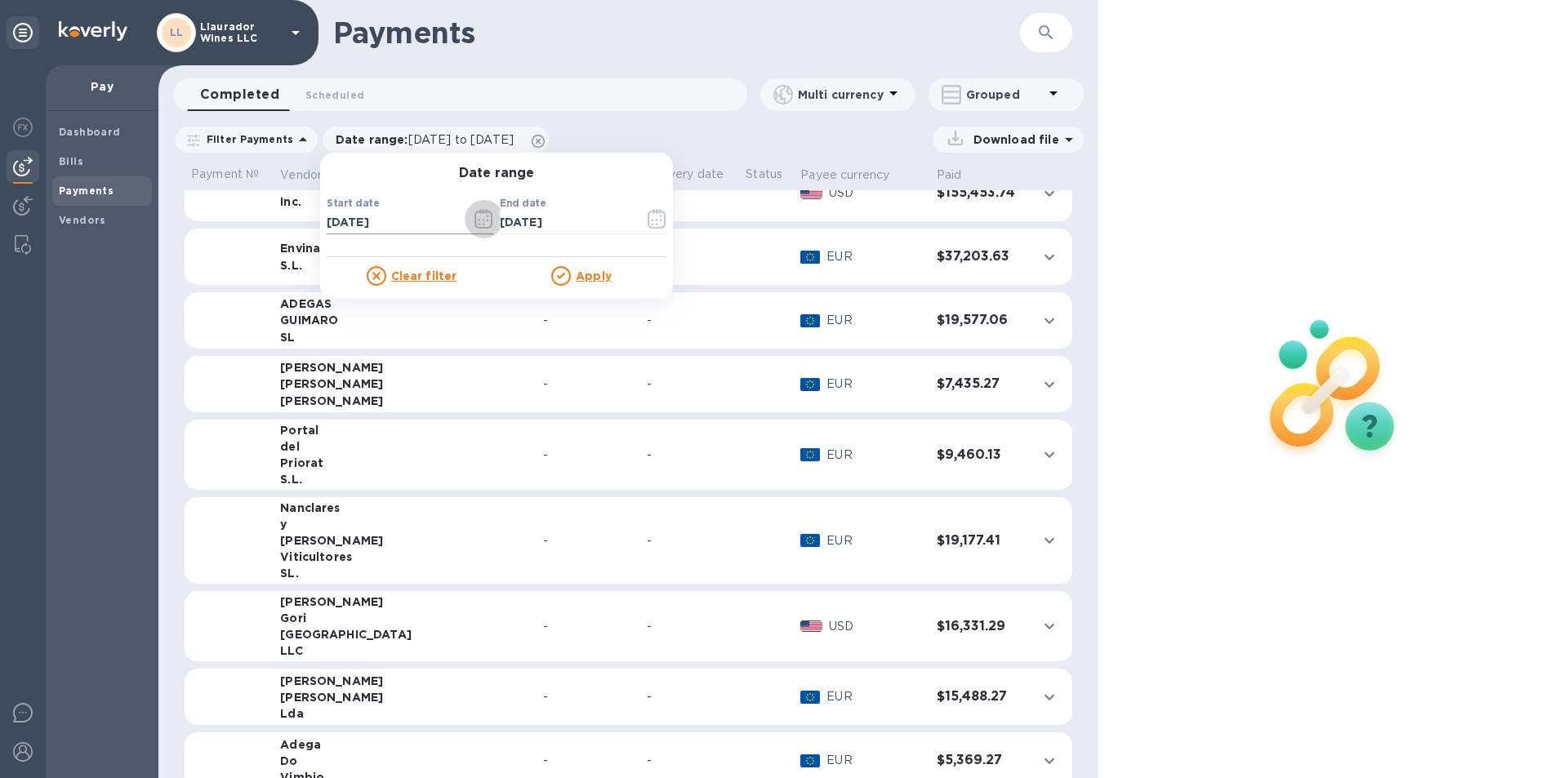
click at [482, 222] on icon "button" at bounding box center [483, 221] width 3 height 3
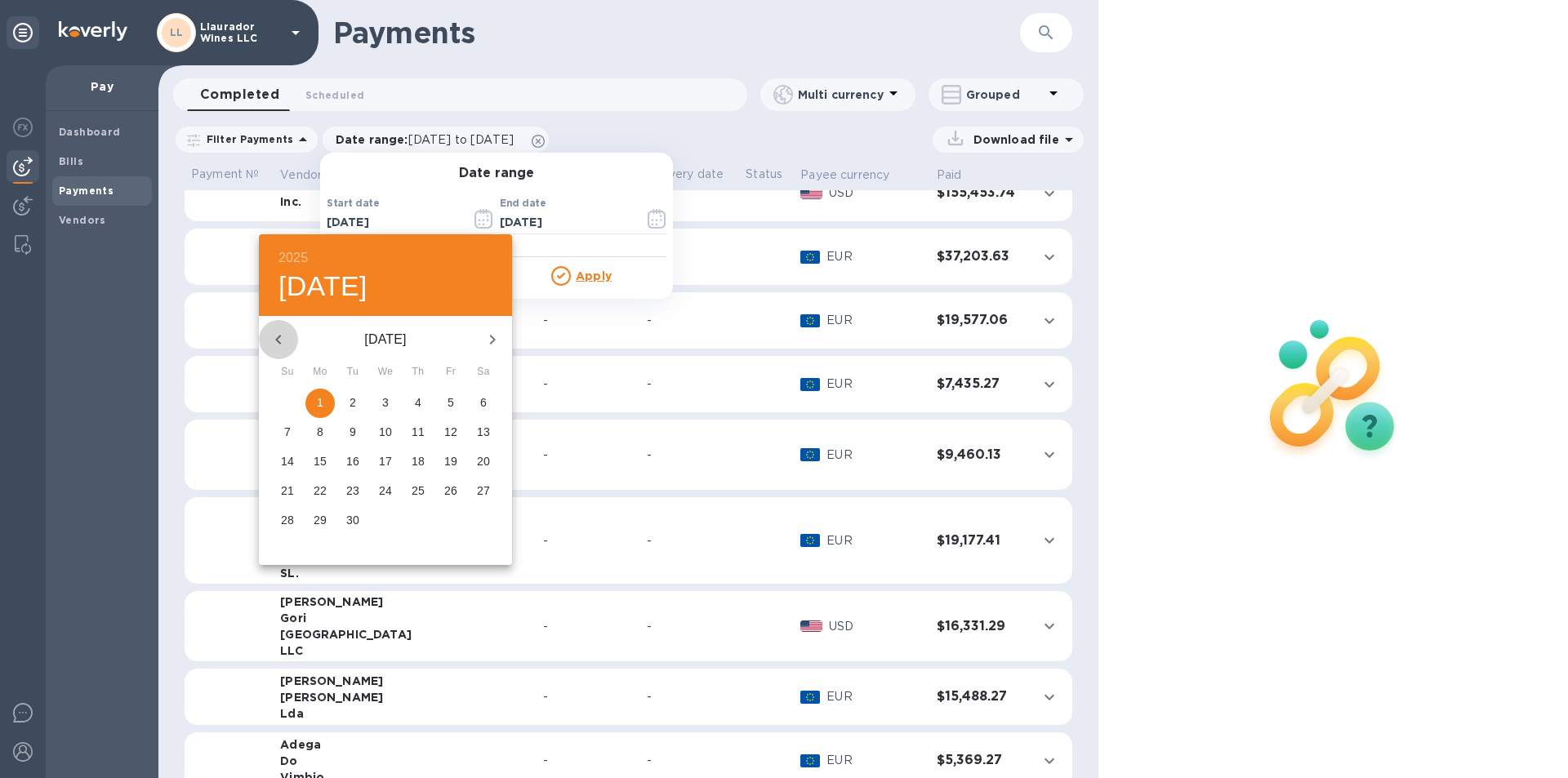
click at [282, 334] on icon "button" at bounding box center [279, 340] width 20 height 20
click at [282, 335] on icon "button" at bounding box center [279, 340] width 20 height 20
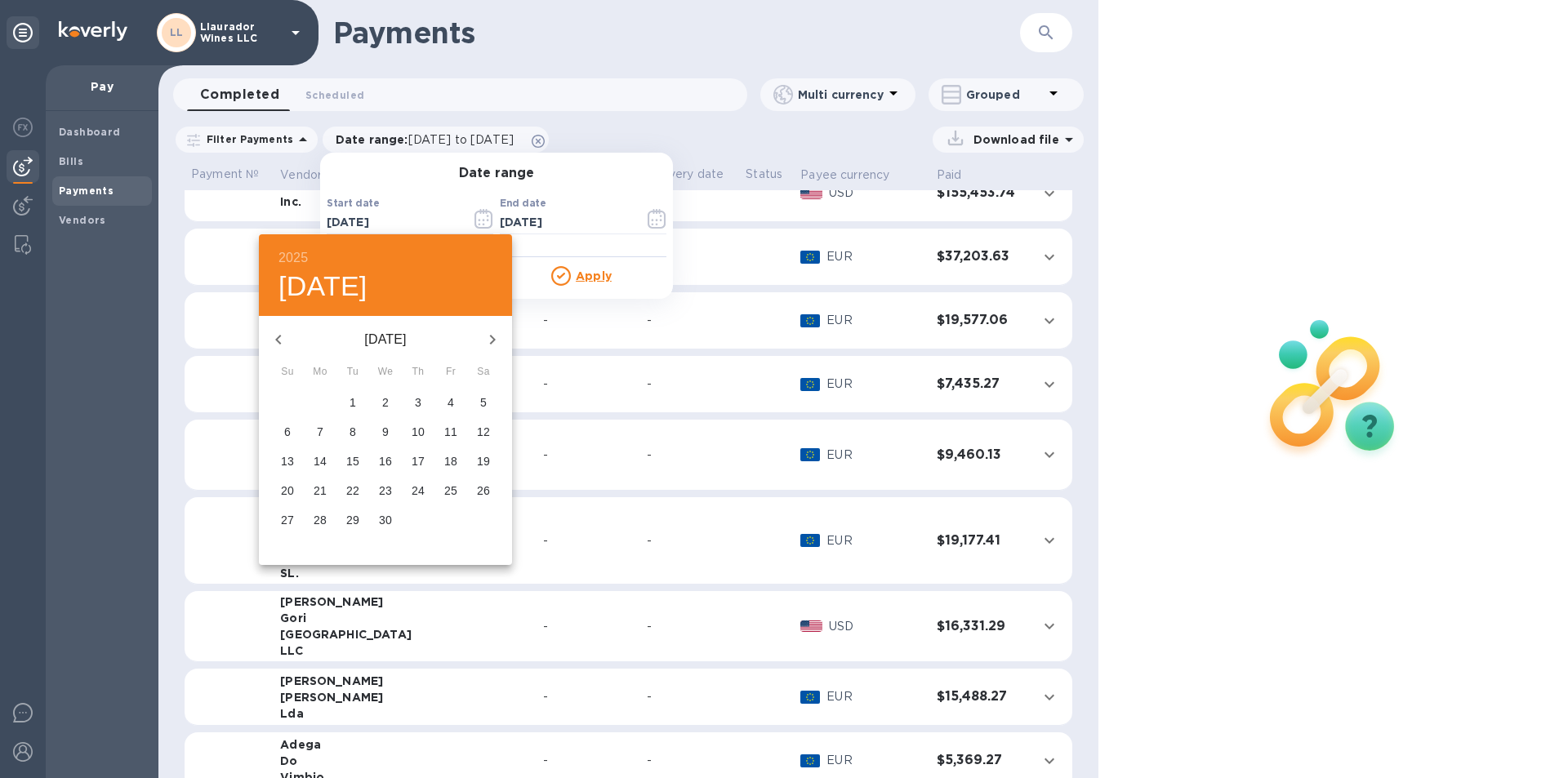
click at [282, 335] on icon "button" at bounding box center [279, 340] width 20 height 20
click at [381, 405] on span "1" at bounding box center [385, 402] width 29 height 16
type input "01/01/2025"
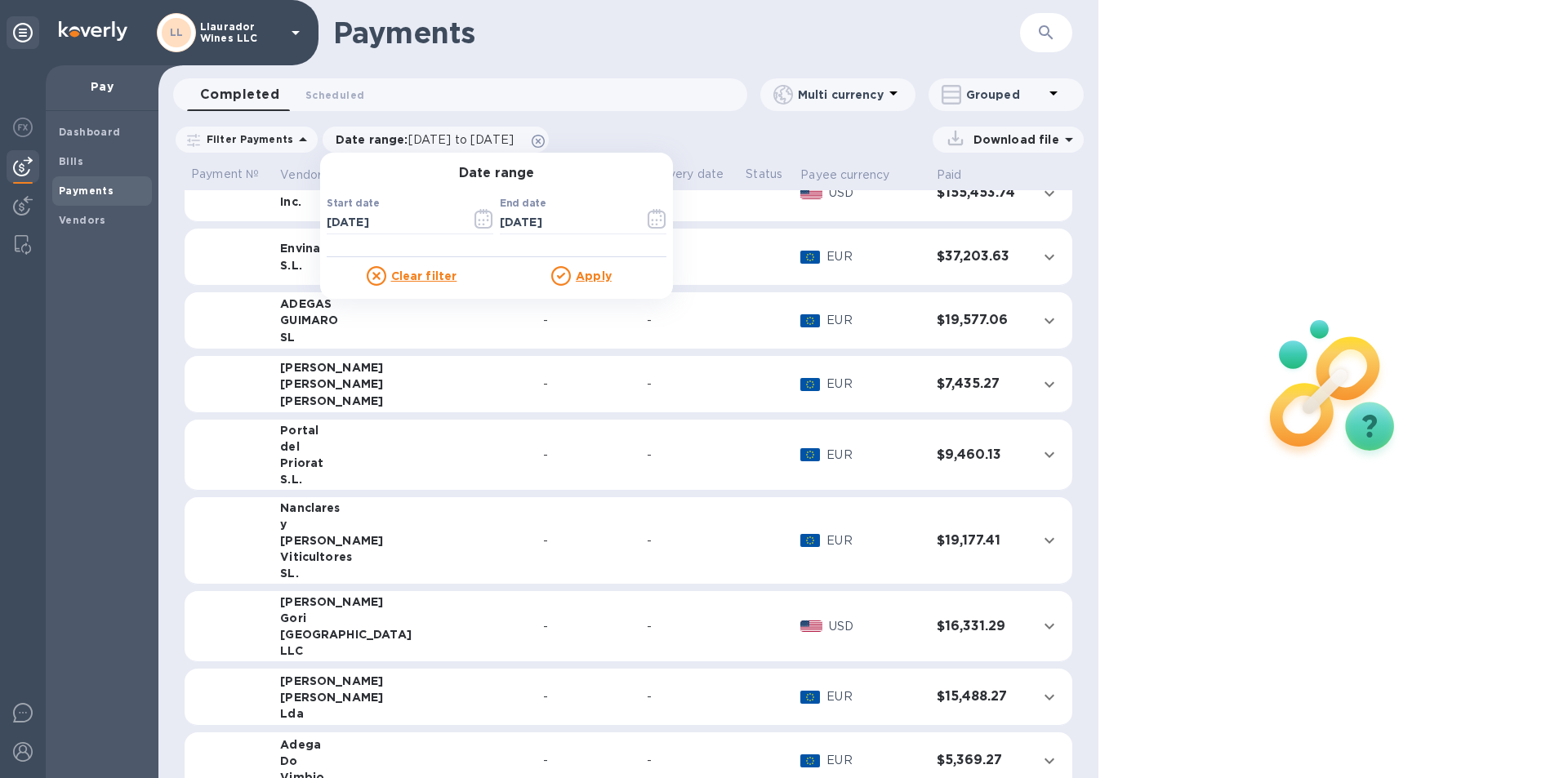
click at [576, 270] on u "Apply" at bounding box center [594, 276] width 36 height 13
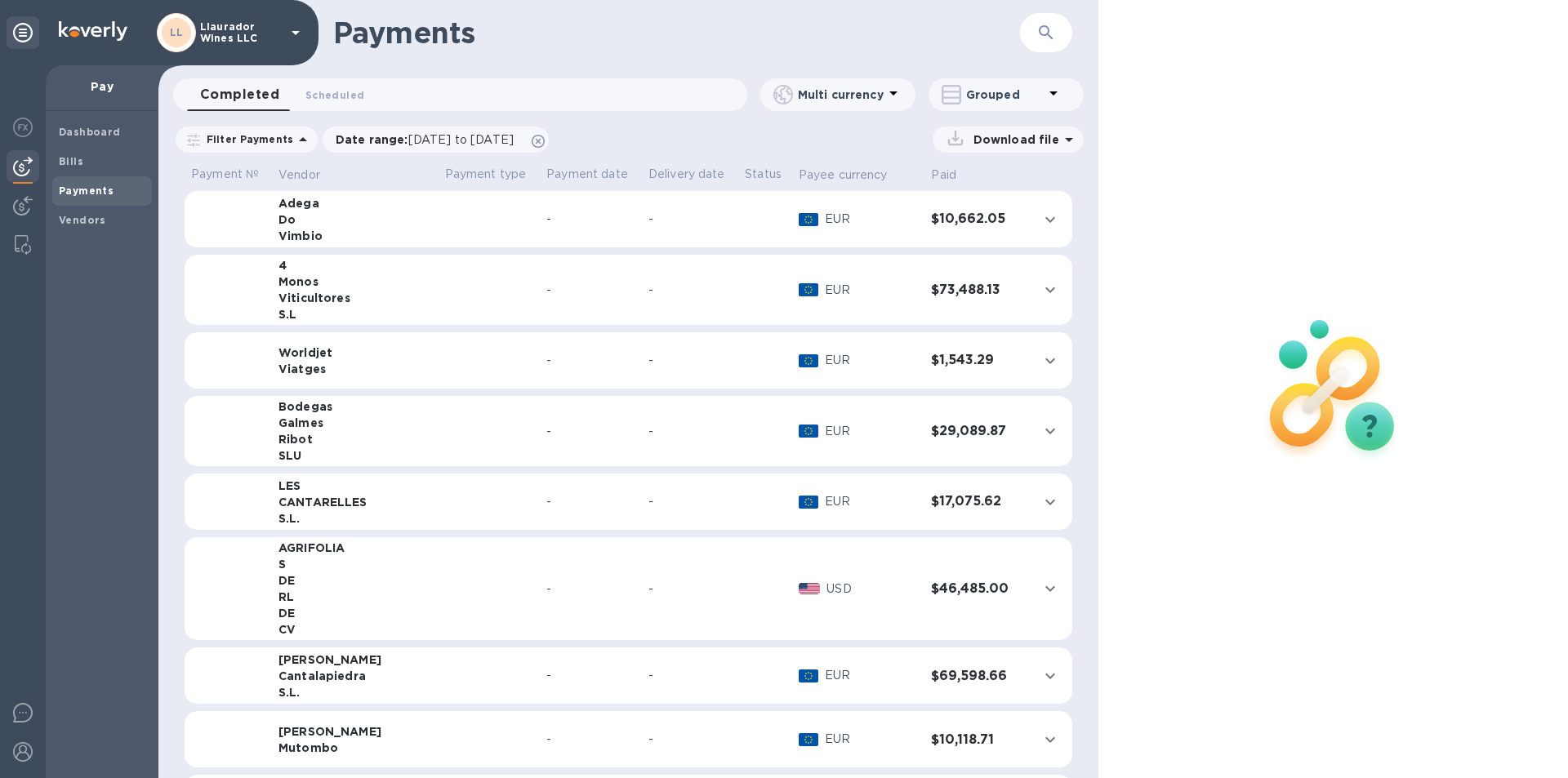
scroll to position [490, 0]
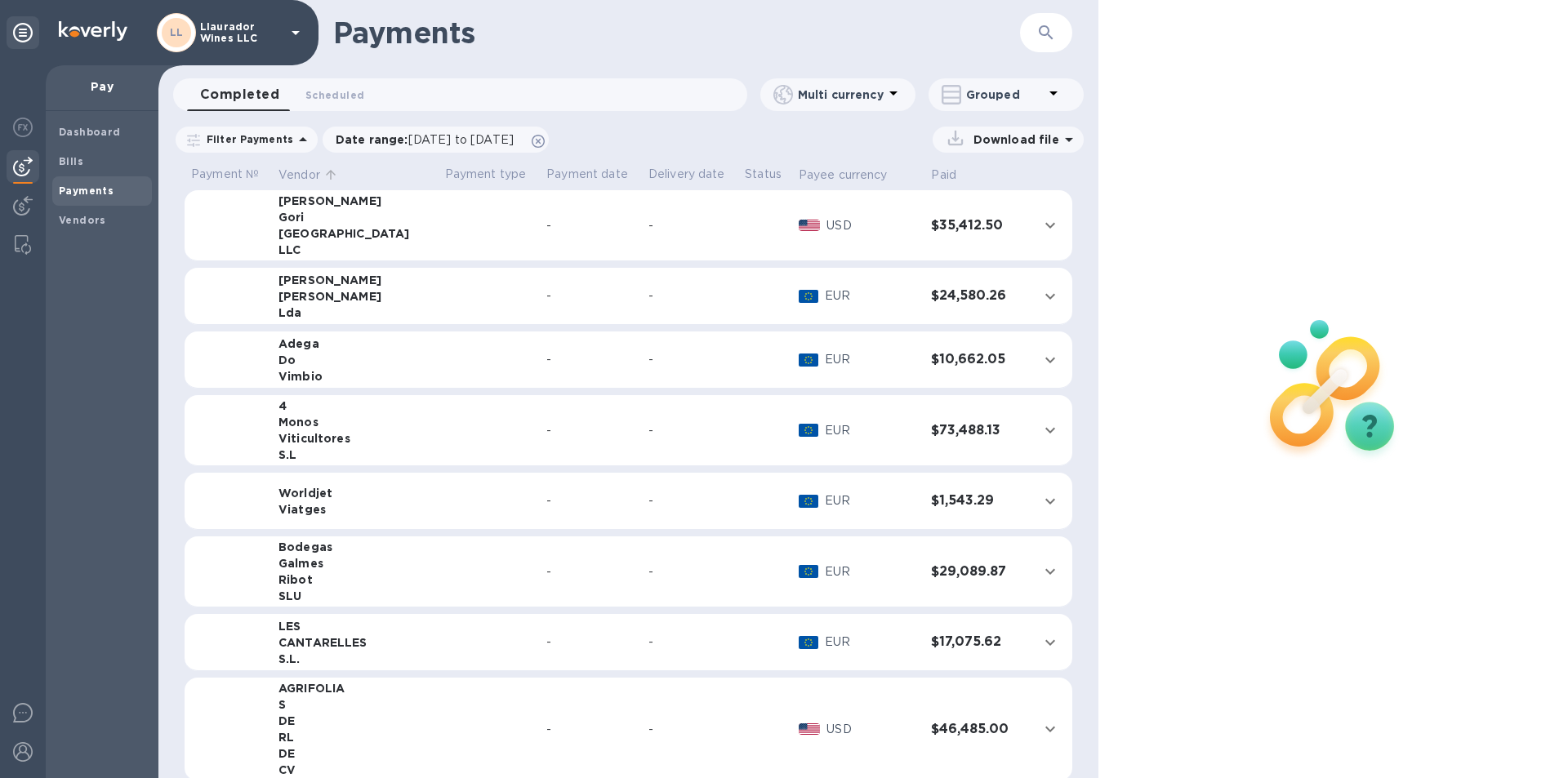
click at [299, 176] on p "Vendor" at bounding box center [299, 174] width 42 height 17
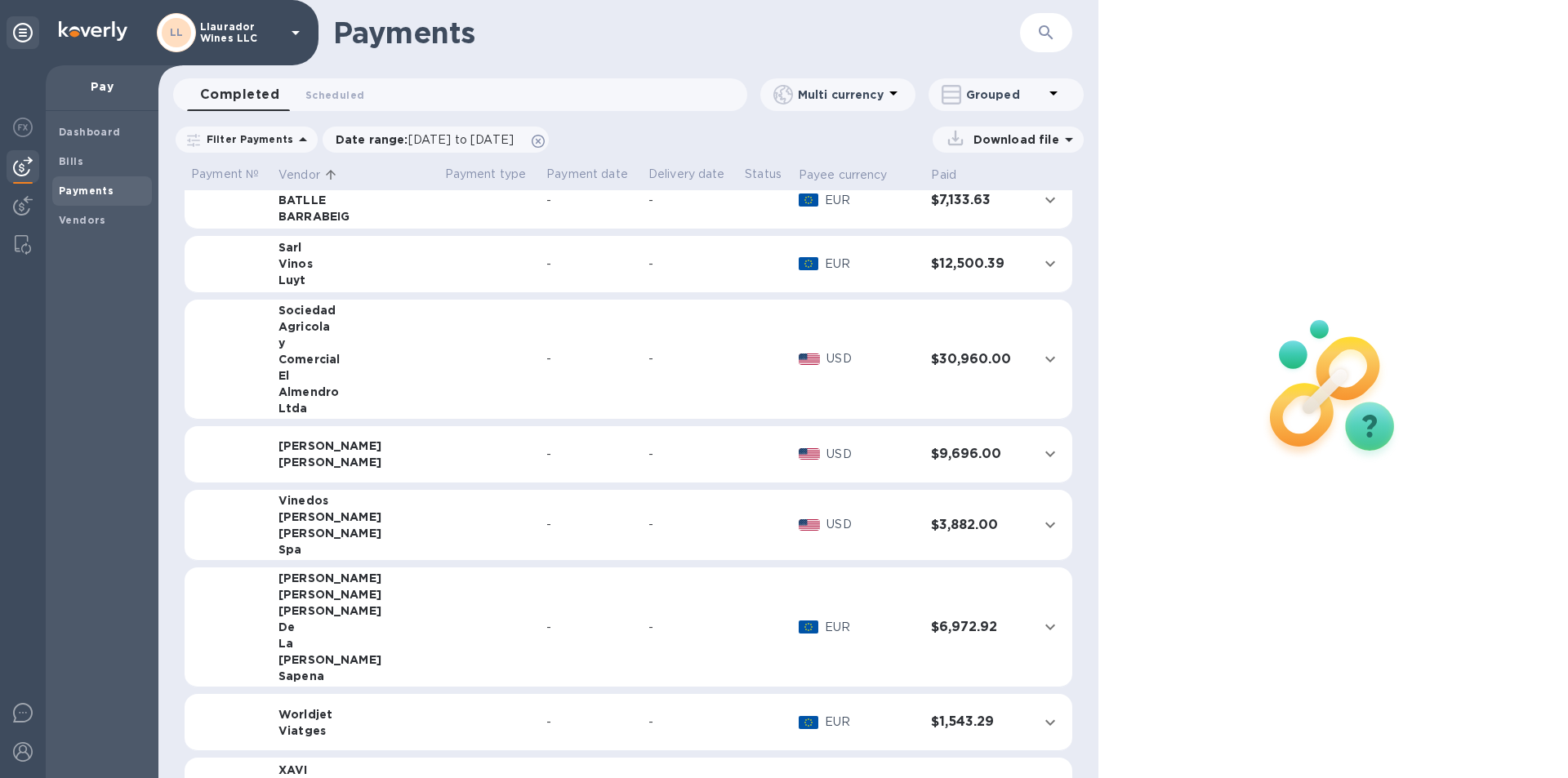
scroll to position [4255, 0]
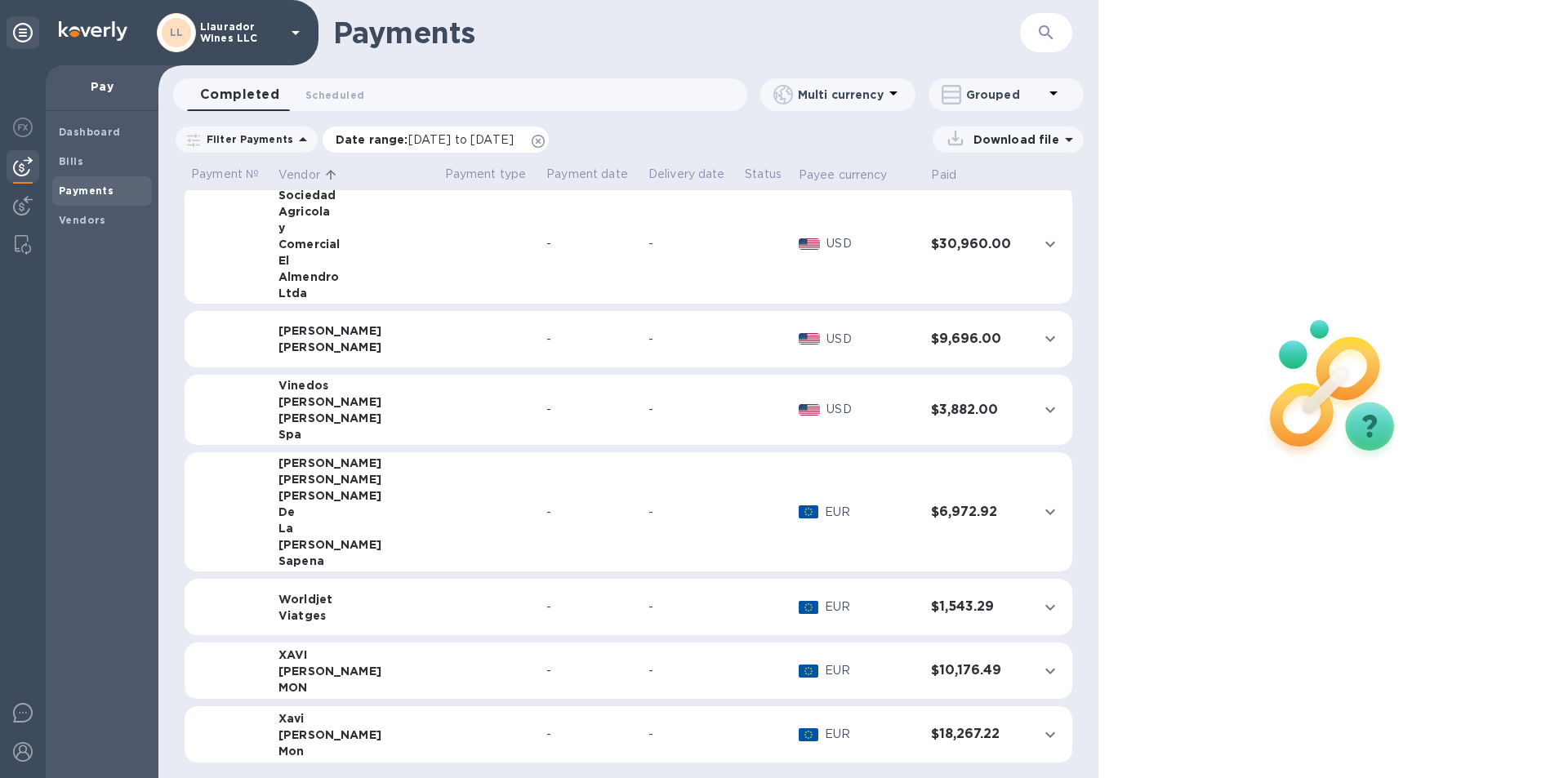
click at [474, 138] on span "01/01/2025 to 10/02/2025" at bounding box center [461, 140] width 105 height 13
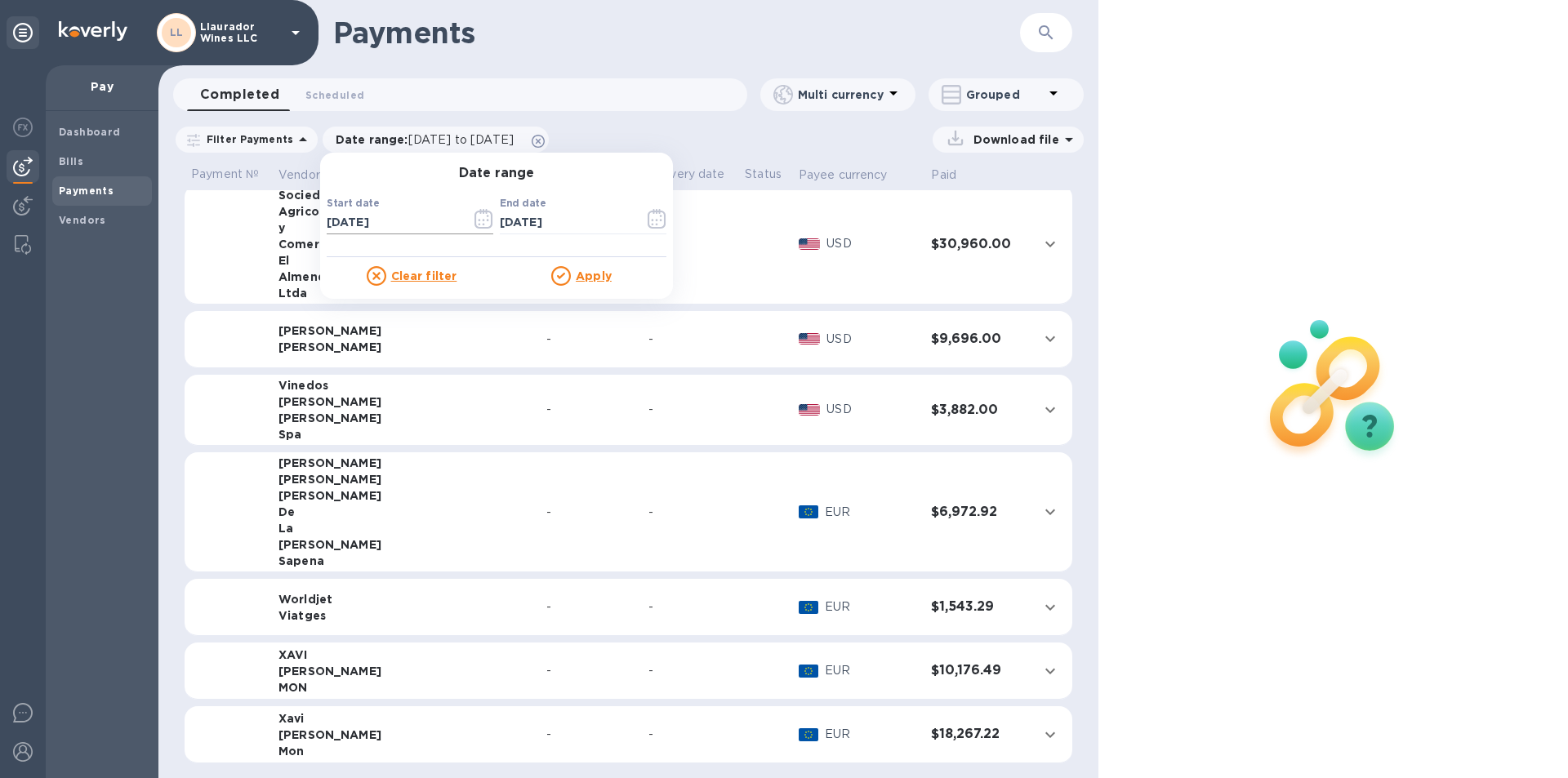
click at [474, 223] on icon "button" at bounding box center [483, 219] width 19 height 20
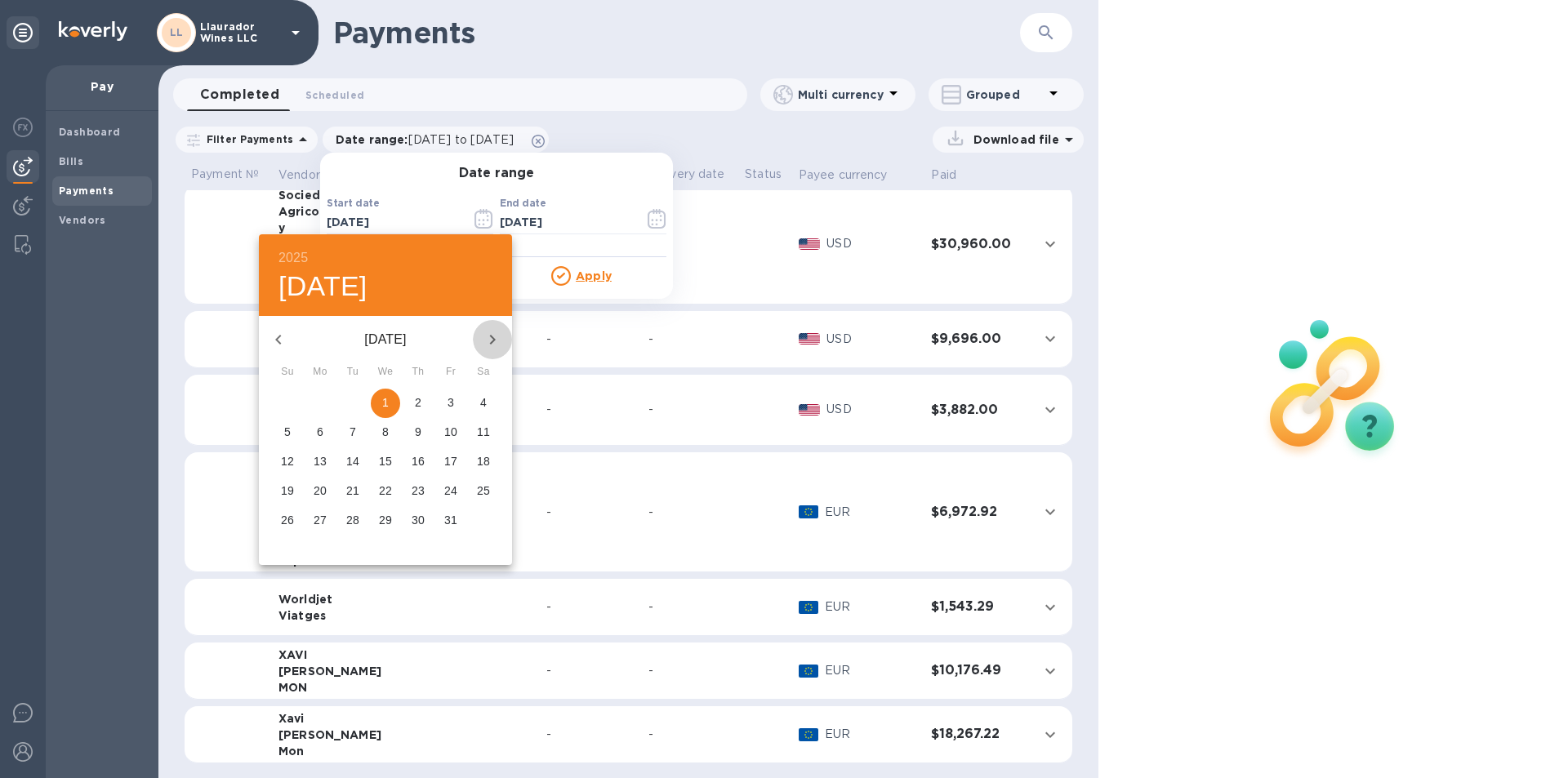
click at [489, 338] on icon "button" at bounding box center [492, 340] width 20 height 20
click at [287, 490] on p "20" at bounding box center [287, 490] width 13 height 16
type input "04/20/2025"
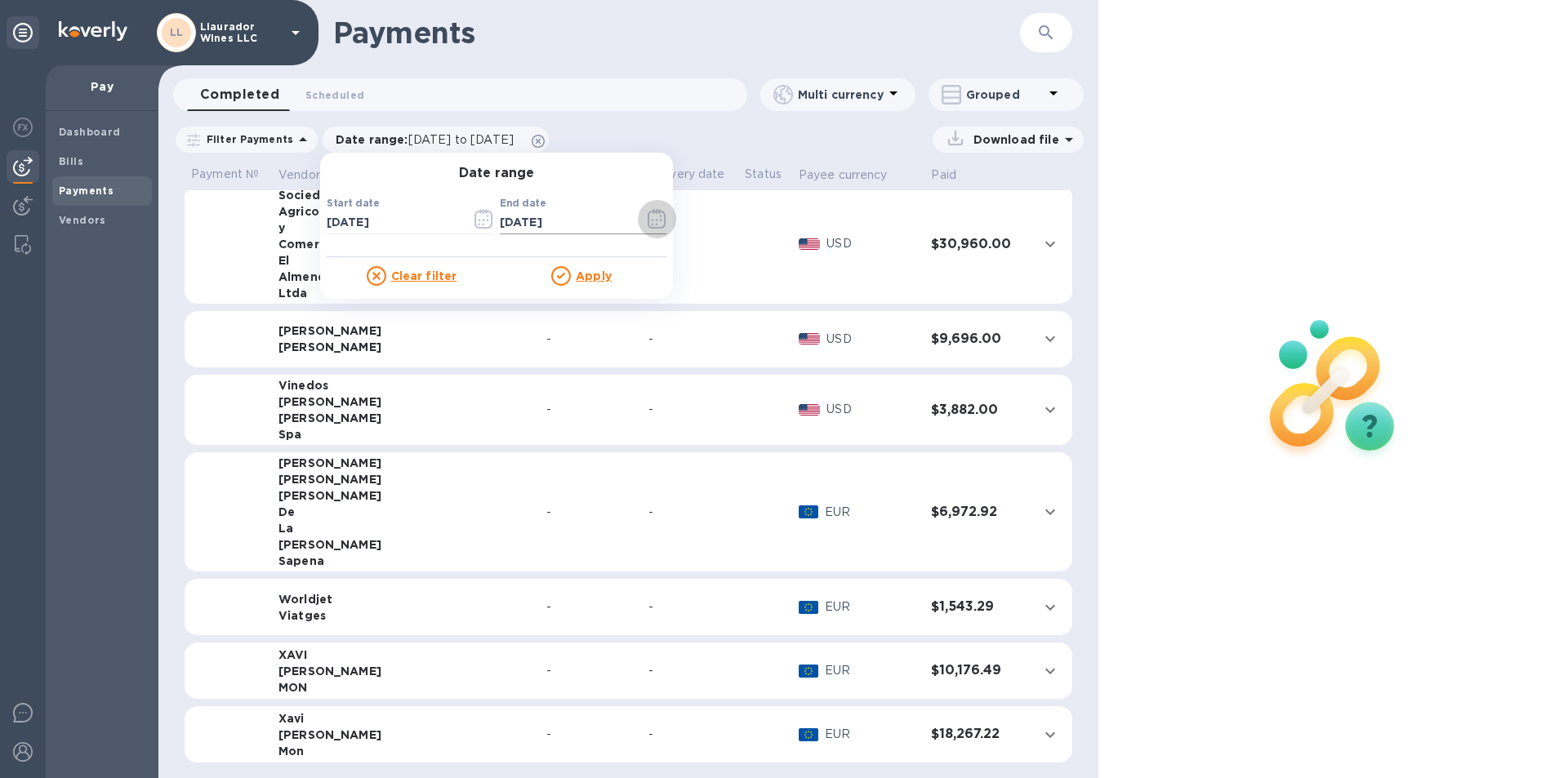
click at [655, 217] on icon "button" at bounding box center [657, 219] width 19 height 20
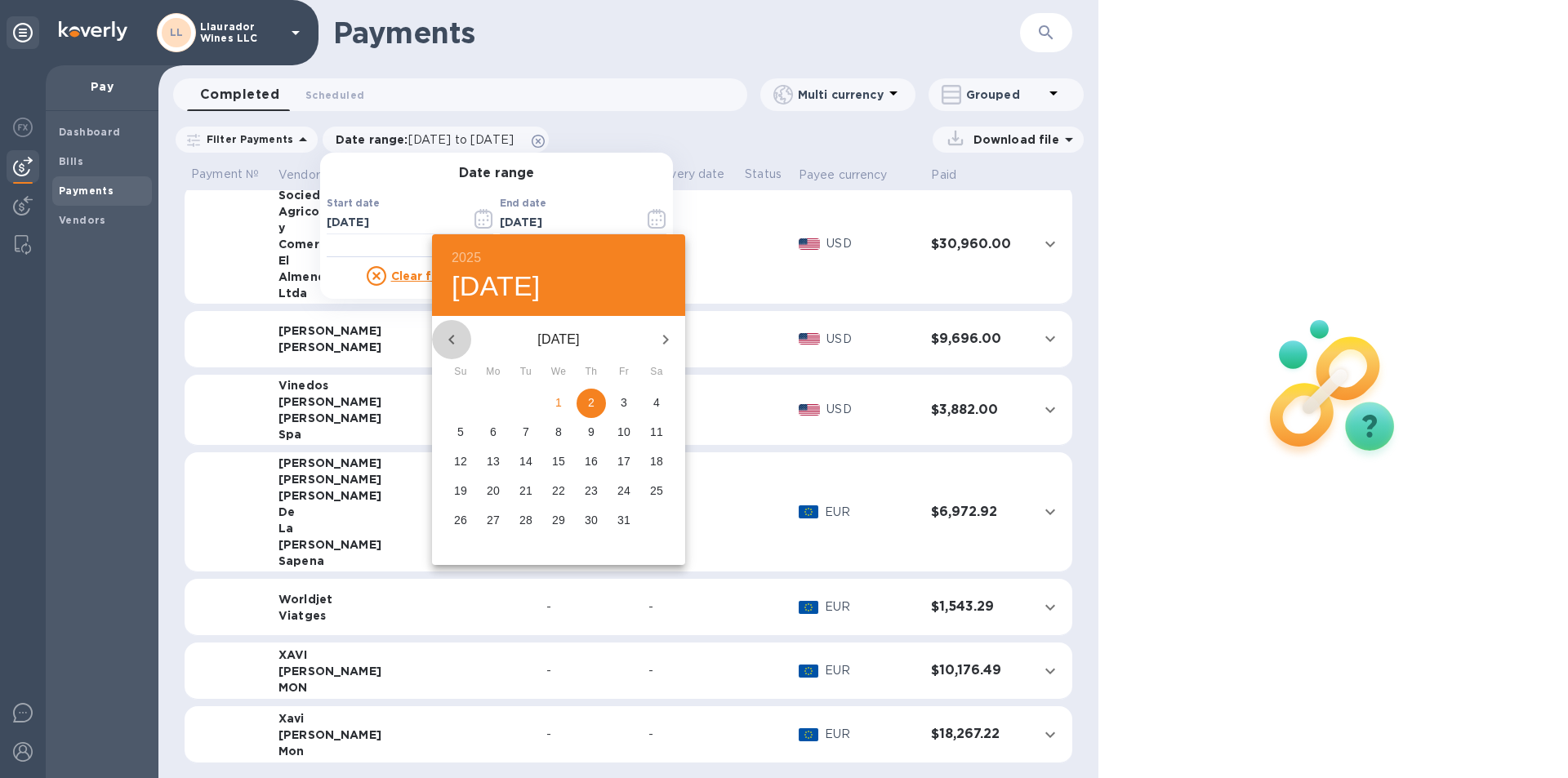
drag, startPoint x: 440, startPoint y: 336, endPoint x: 452, endPoint y: 342, distance: 13.4
click at [442, 336] on button "button" at bounding box center [451, 340] width 39 height 39
click at [452, 342] on icon "button" at bounding box center [451, 339] width 5 height 10
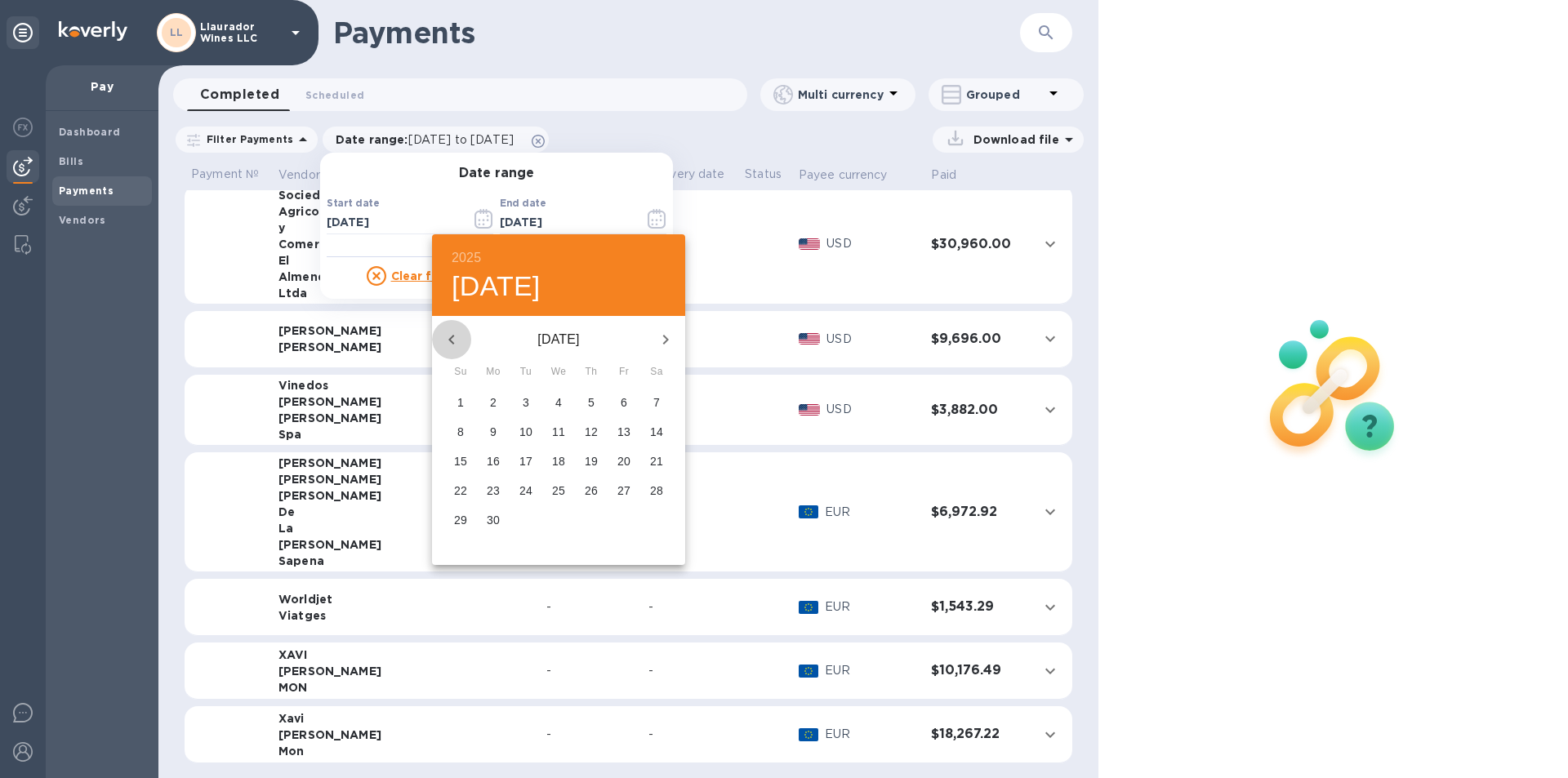
click at [452, 342] on icon "button" at bounding box center [451, 339] width 5 height 10
click at [564, 517] on p "30" at bounding box center [558, 520] width 13 height 16
type input "04/30/2025"
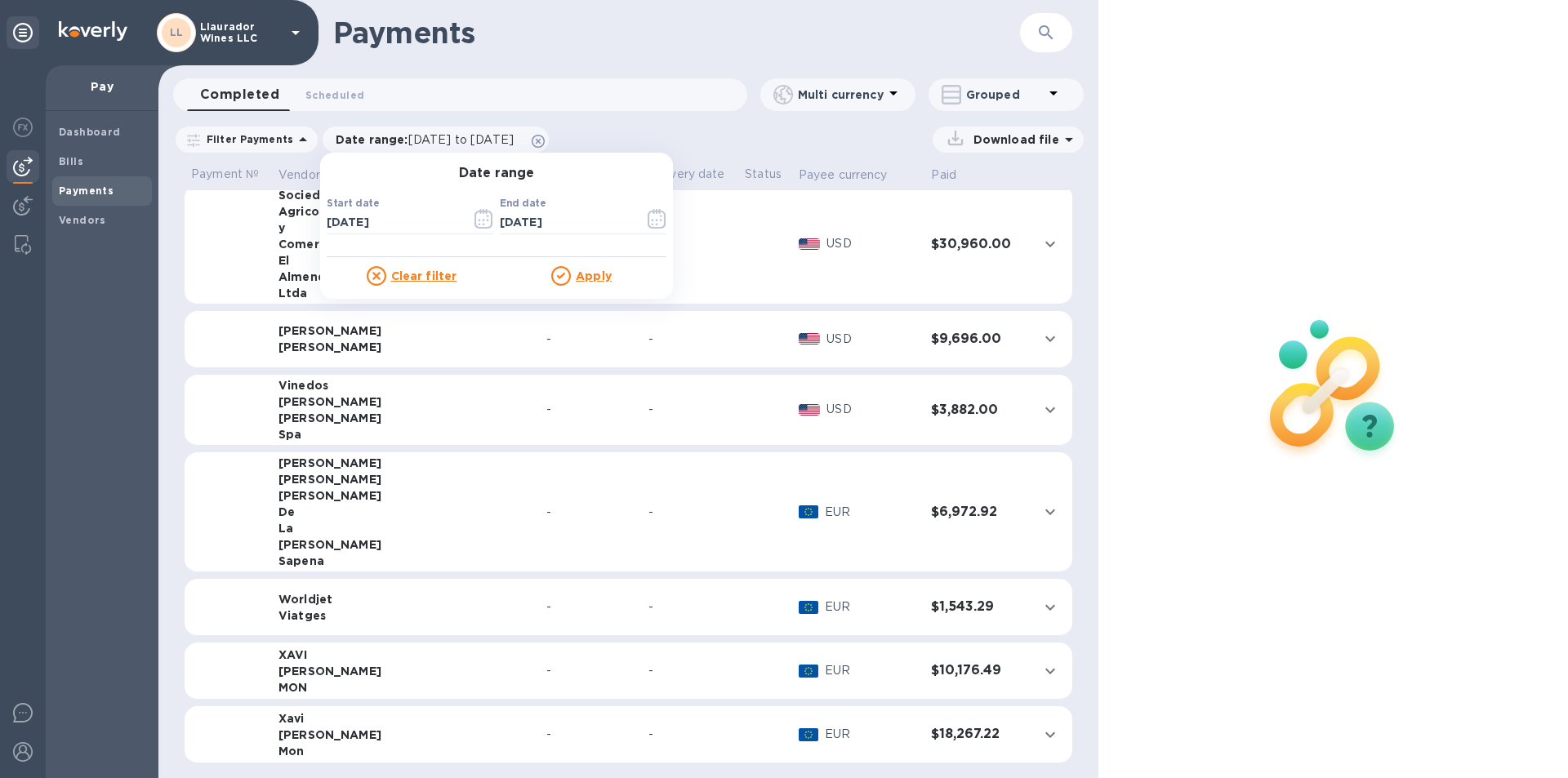
click at [576, 280] on u "Apply" at bounding box center [594, 276] width 36 height 13
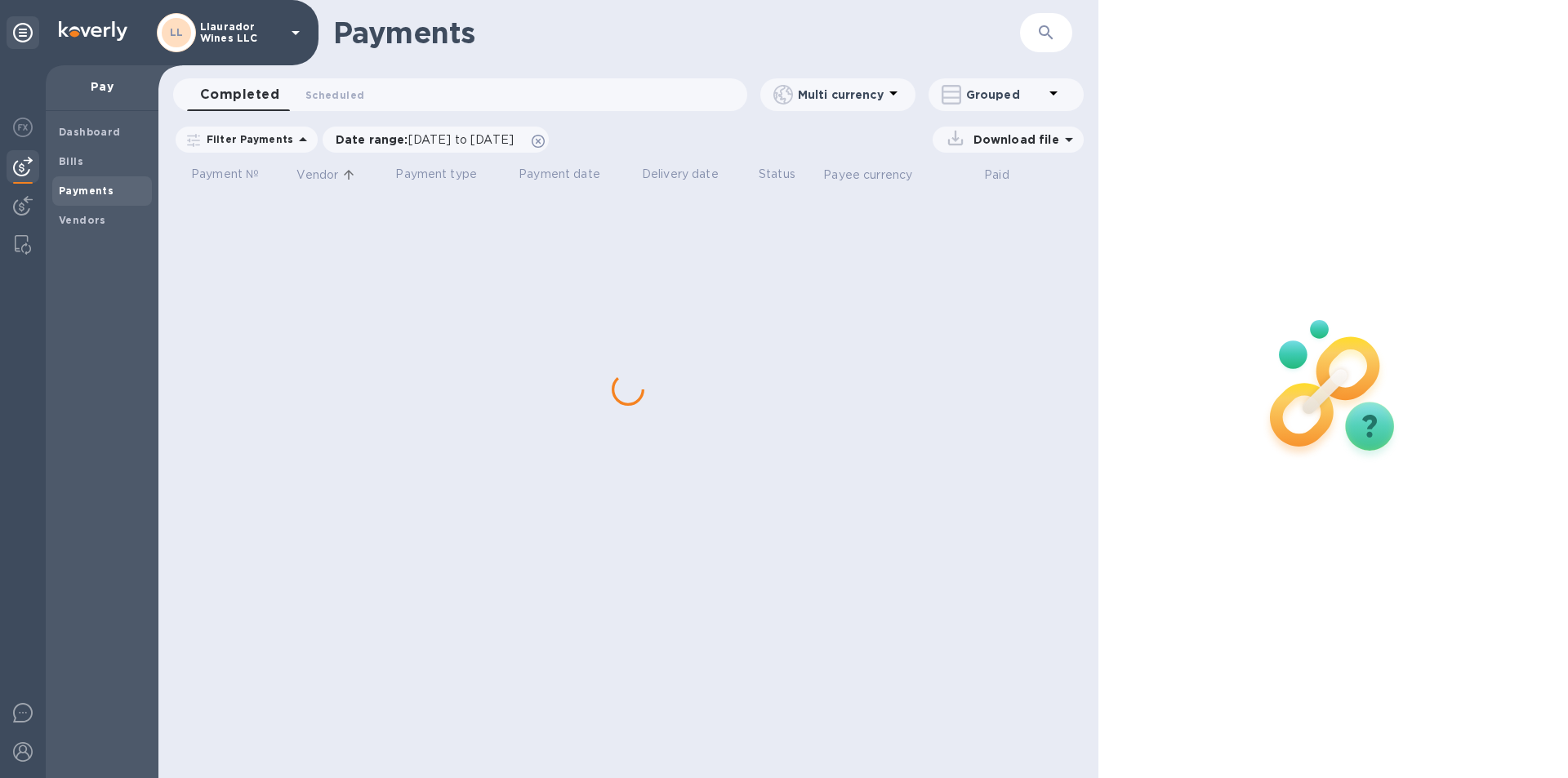
scroll to position [0, 0]
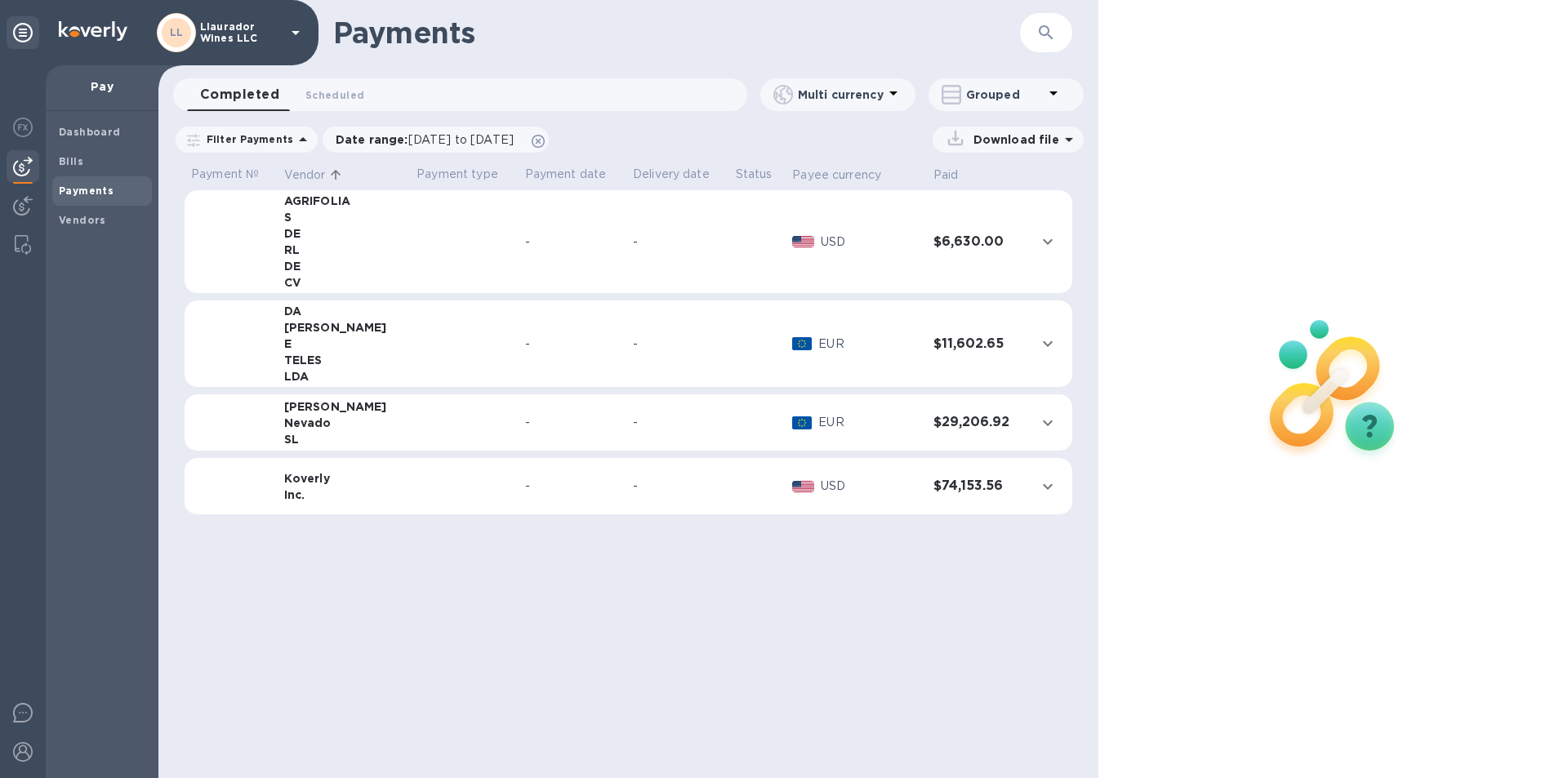
click at [326, 364] on div "TELES" at bounding box center [344, 360] width 120 height 16
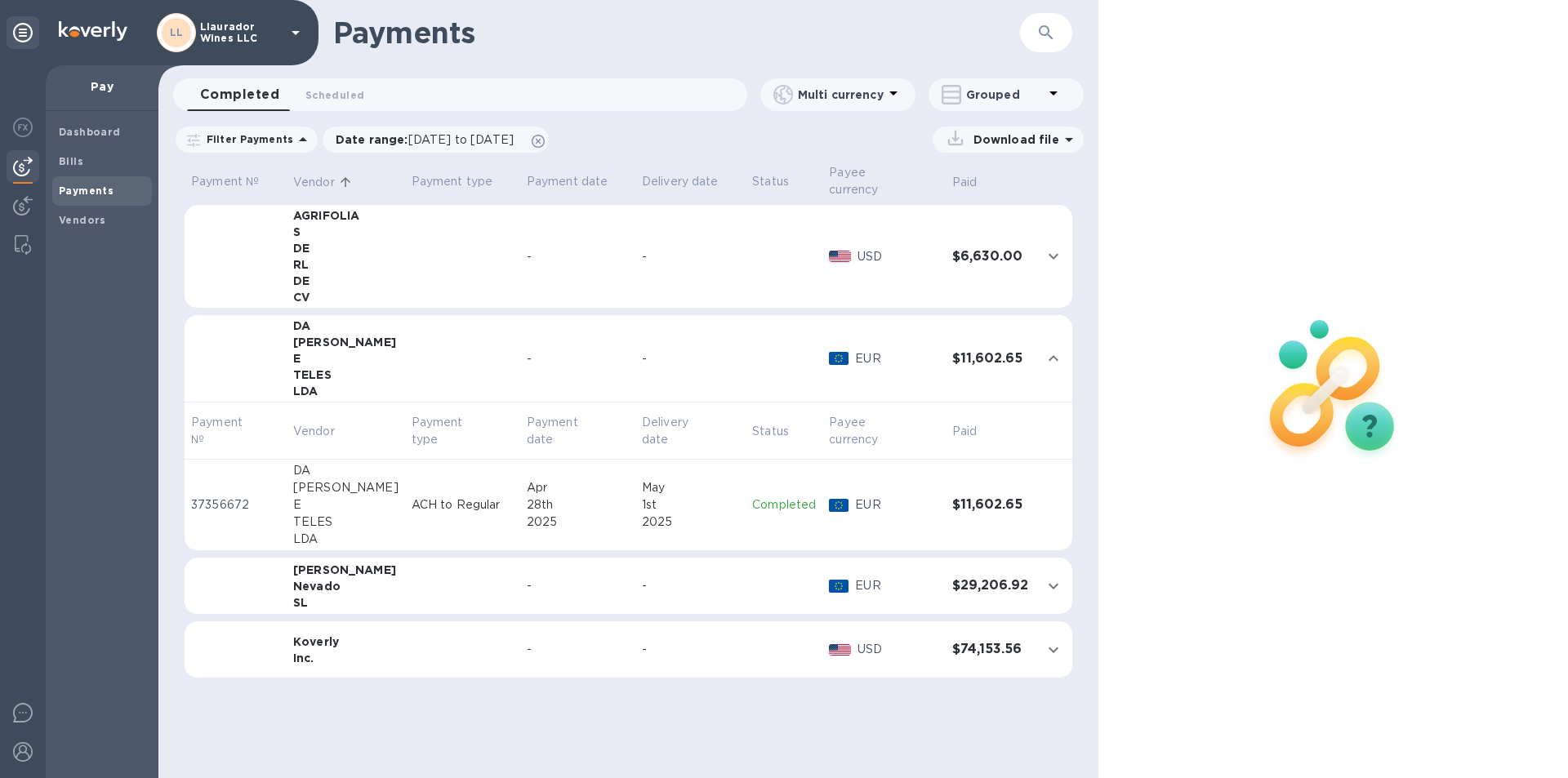
click at [1030, 106] on div "Grouped" at bounding box center [1006, 94] width 155 height 33
click at [988, 142] on li "Separate all payments" at bounding box center [1016, 137] width 177 height 53
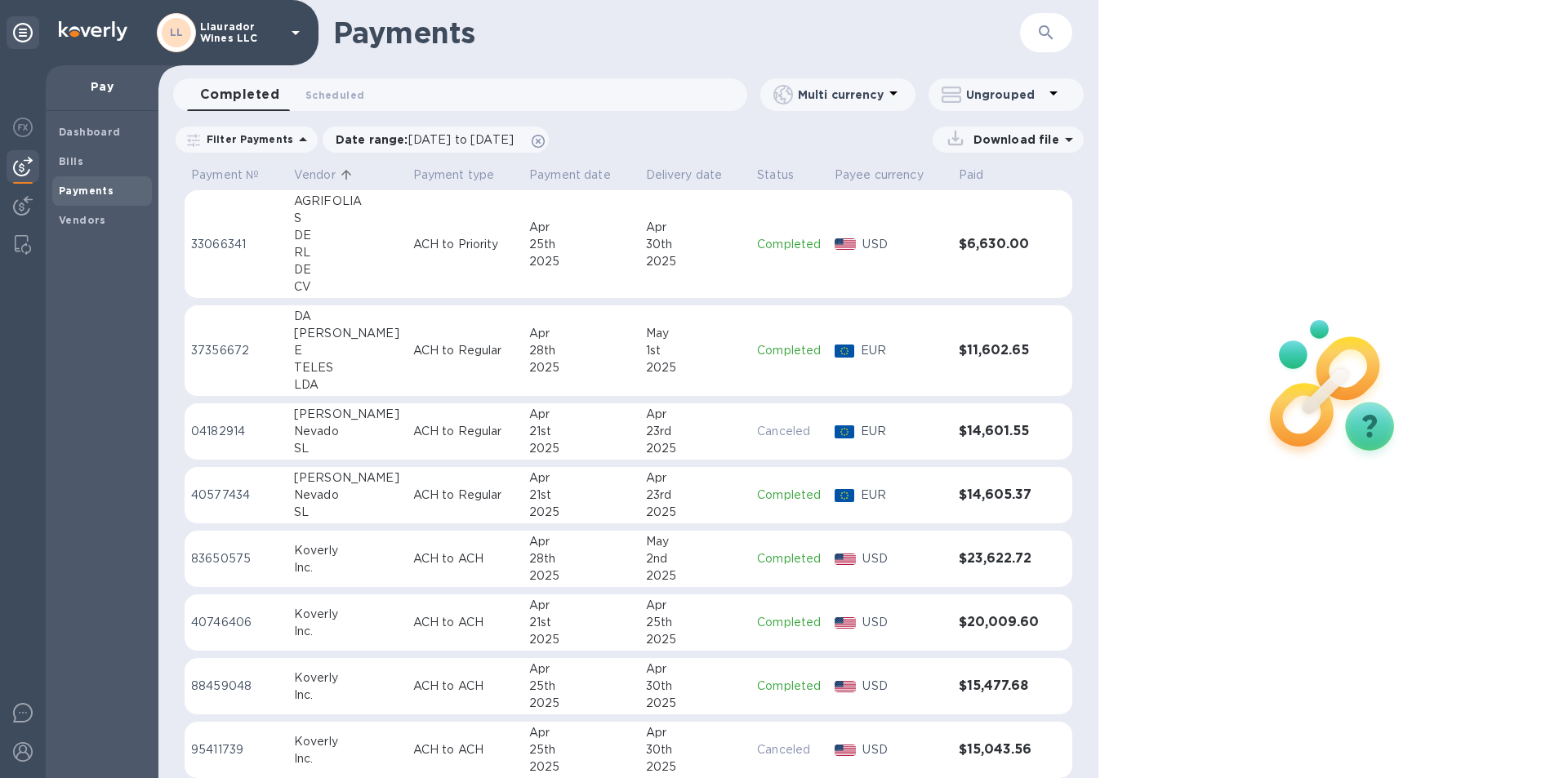
click at [299, 439] on div "Nevado" at bounding box center [346, 431] width 106 height 17
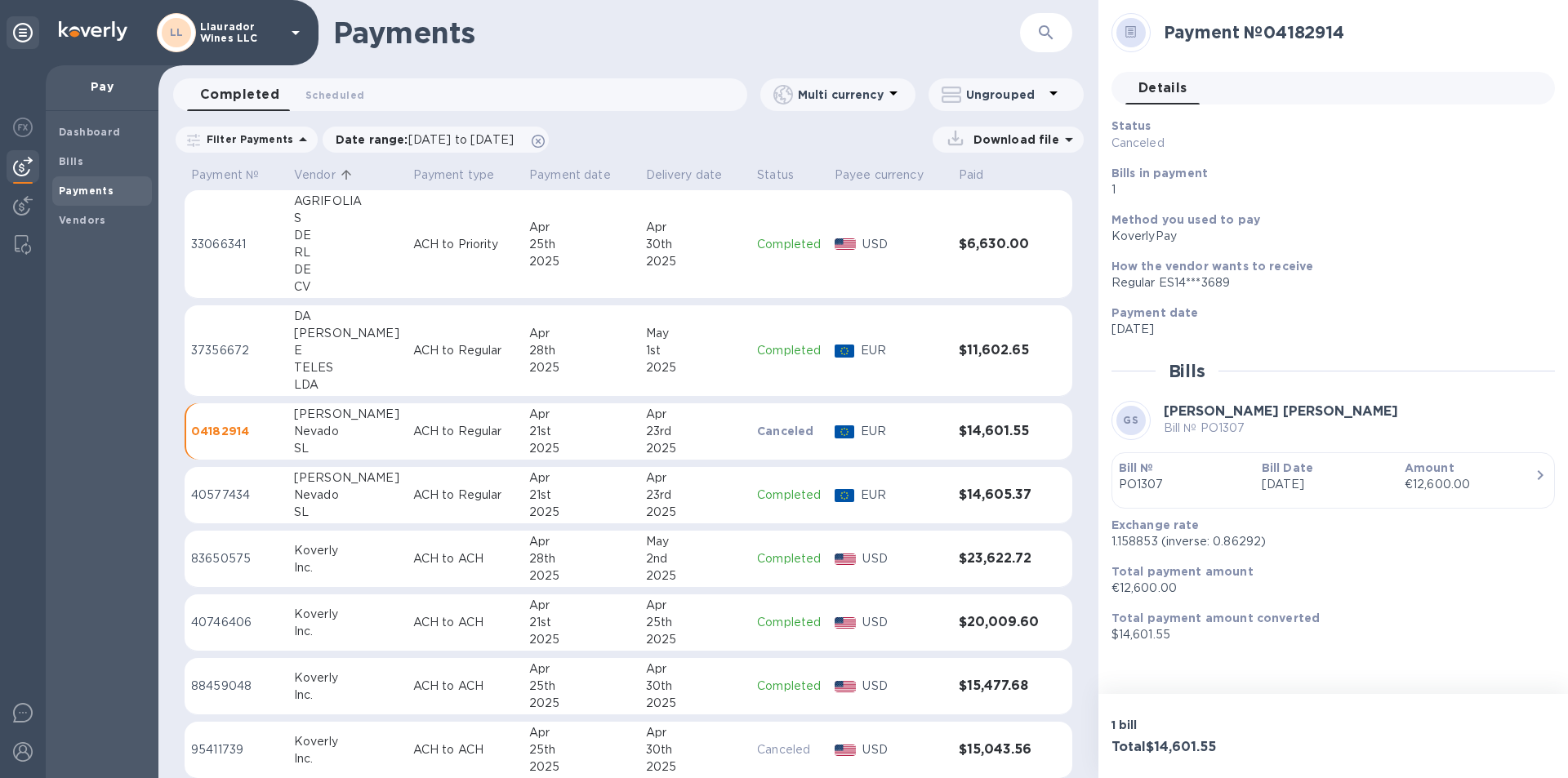
click at [319, 495] on div "Nevado" at bounding box center [346, 495] width 106 height 17
click at [315, 554] on div "Koverly" at bounding box center [345, 550] width 105 height 17
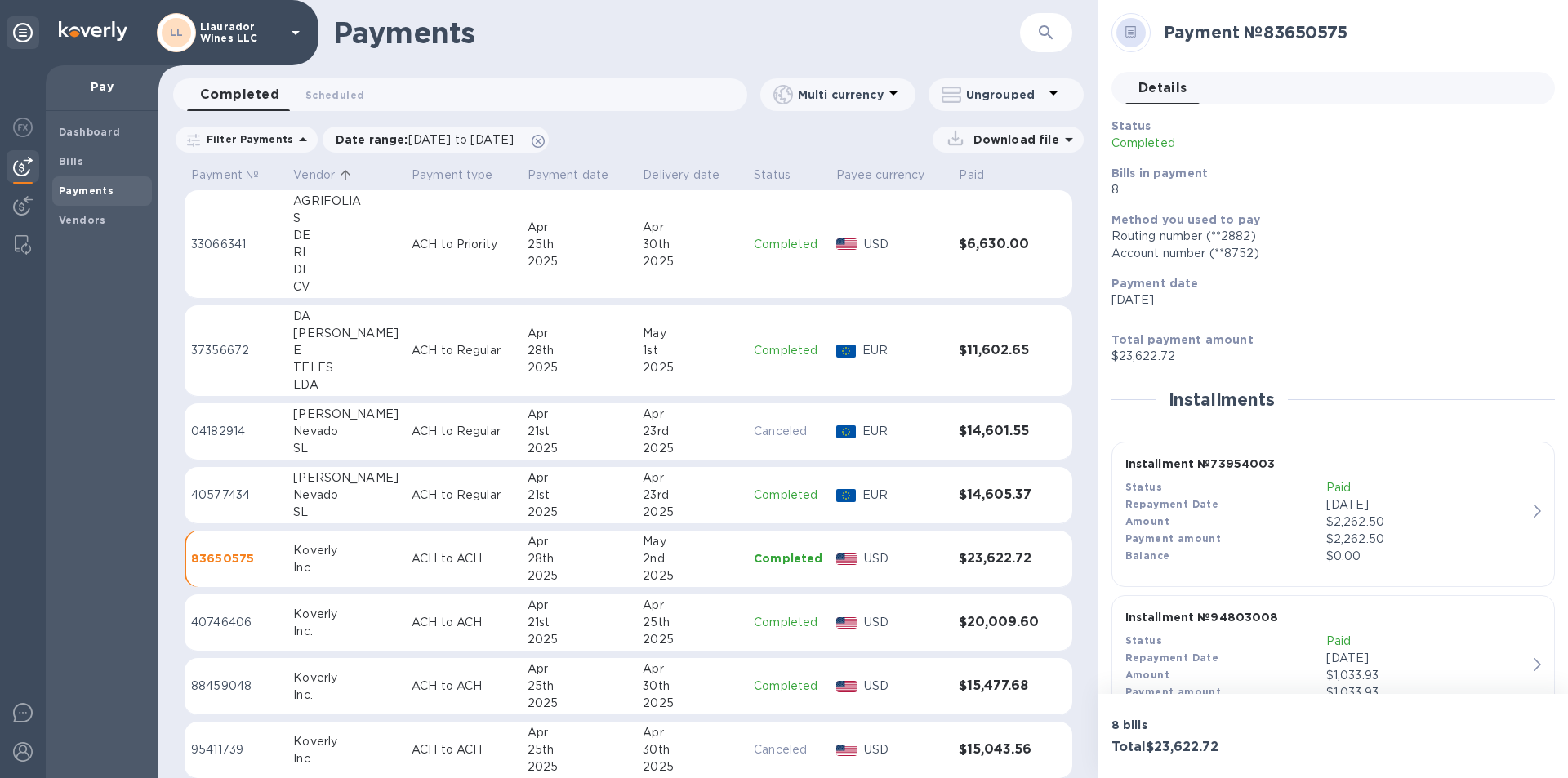
click at [322, 174] on p "Vendor" at bounding box center [313, 174] width 42 height 17
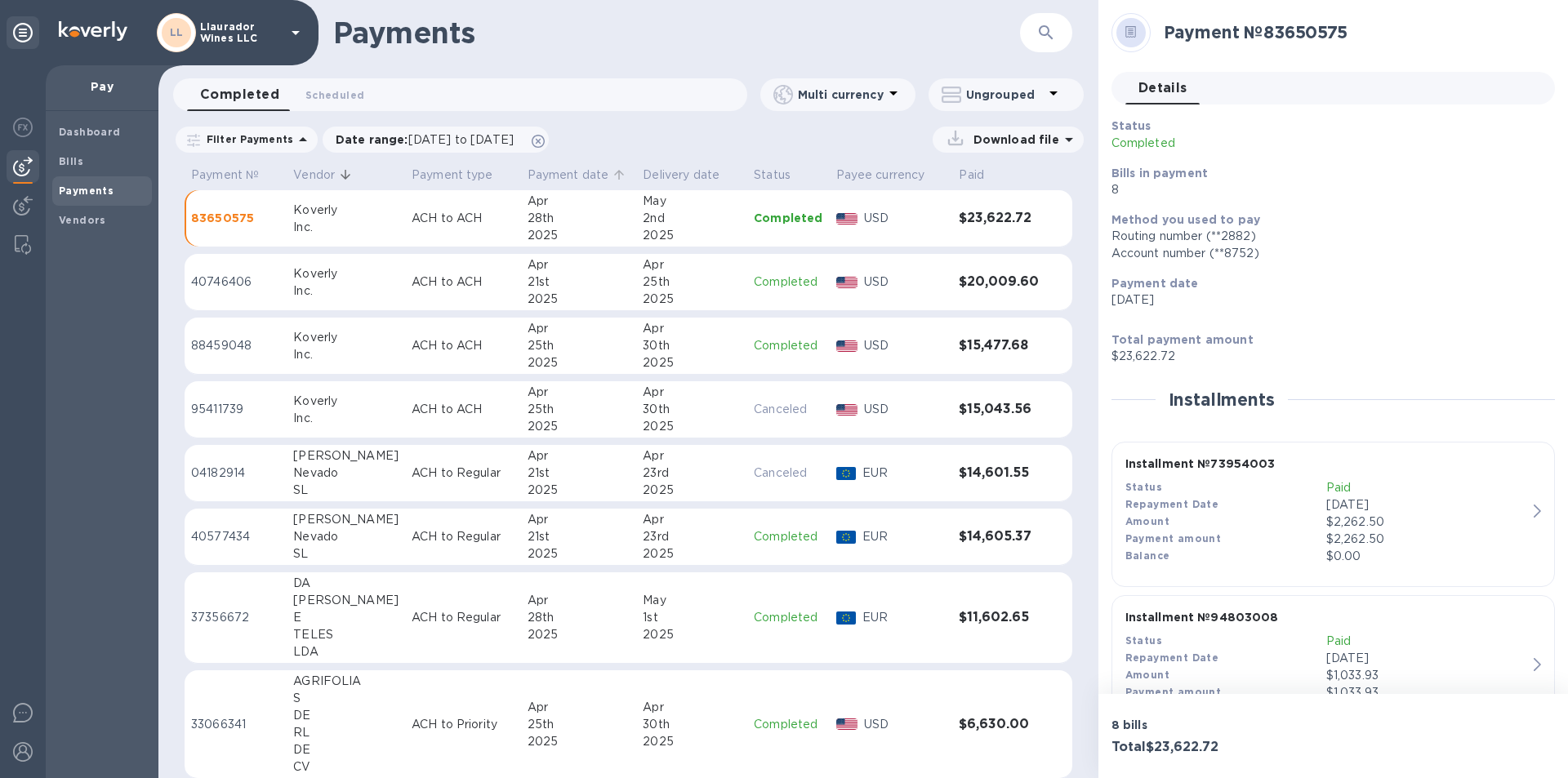
click at [535, 176] on p "Payment date" at bounding box center [569, 174] width 82 height 17
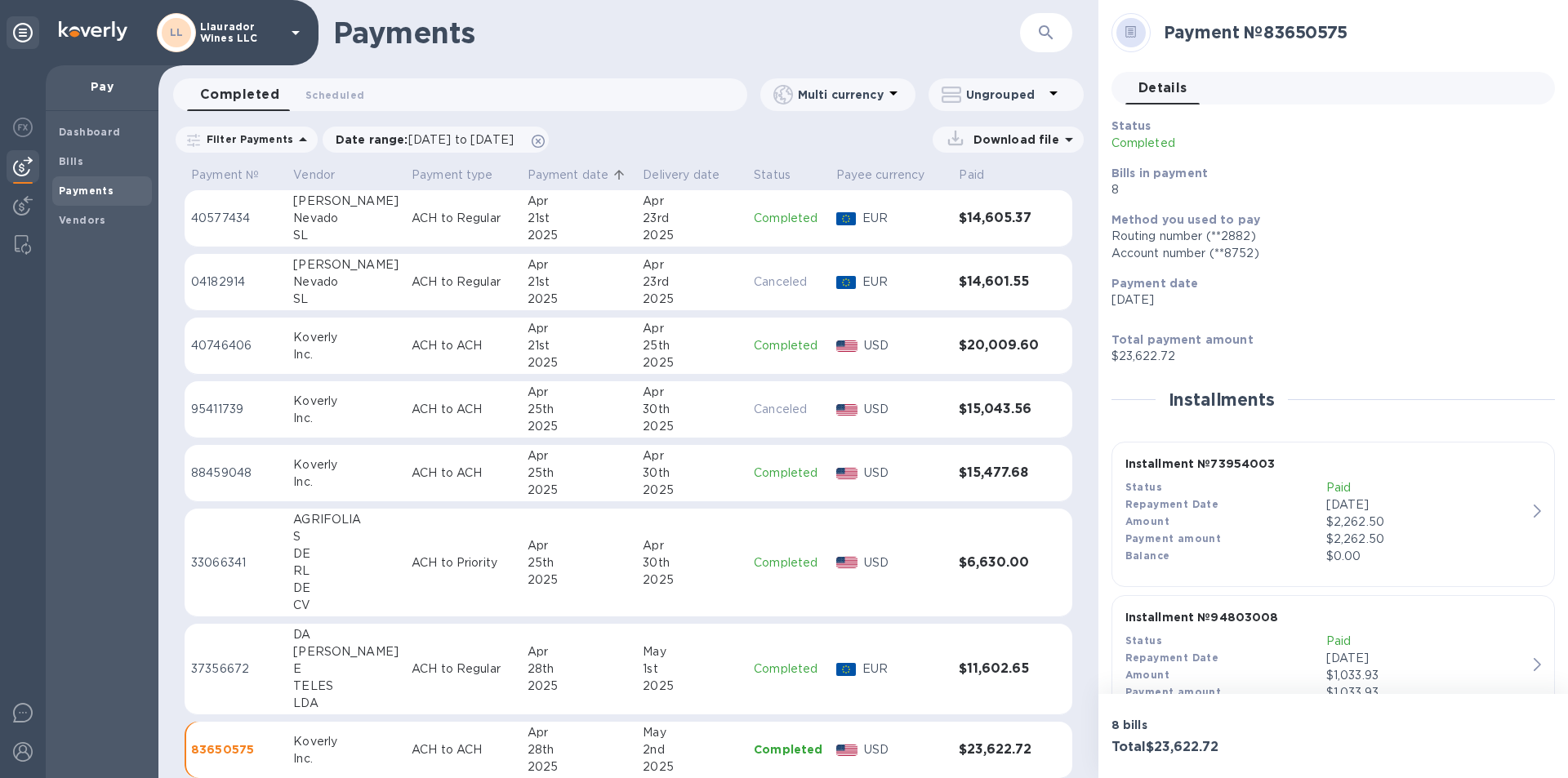
click at [1014, 287] on h3 "$14,601.55" at bounding box center [998, 281] width 80 height 15
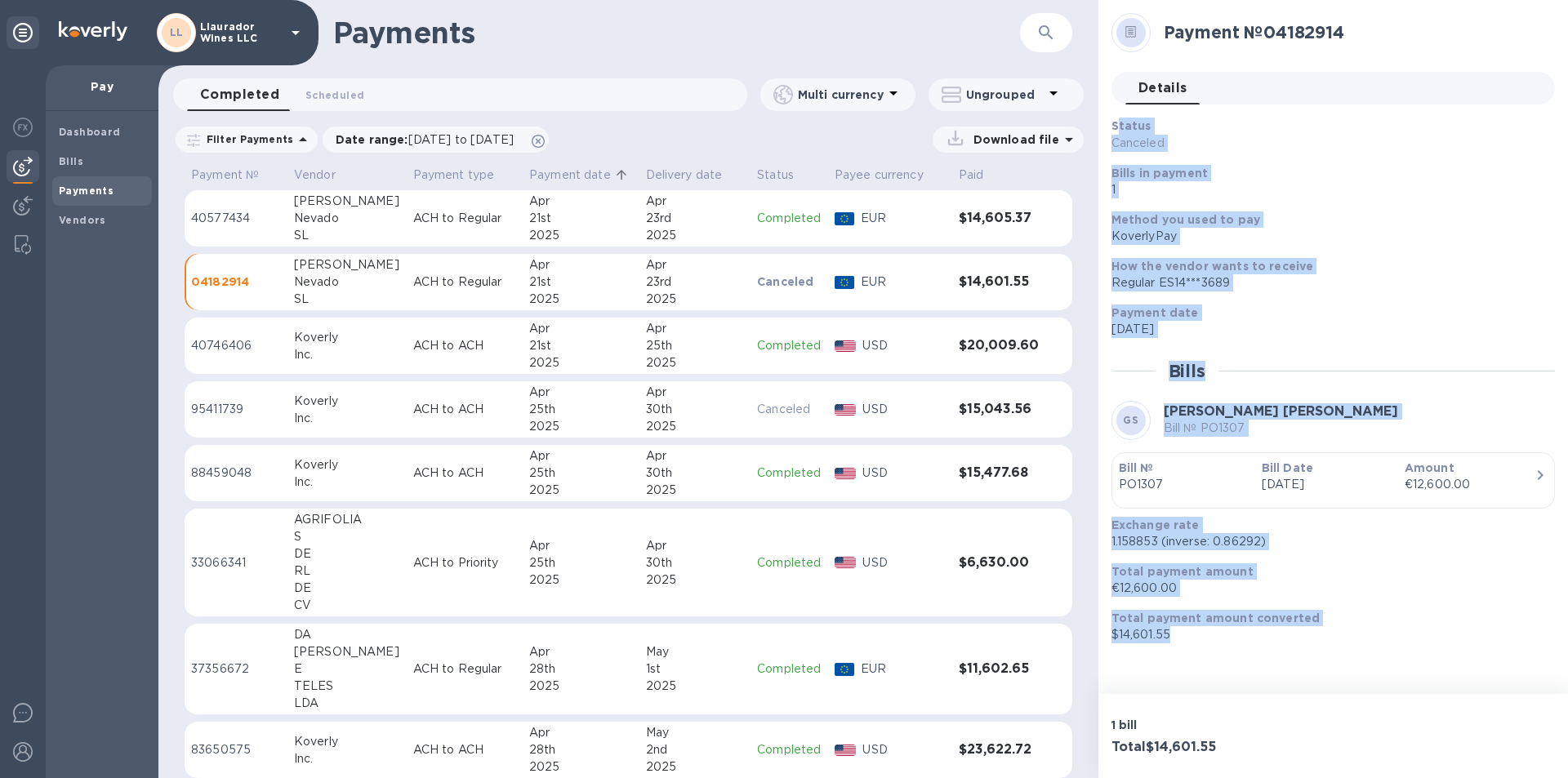
drag, startPoint x: 1292, startPoint y: 637, endPoint x: 1120, endPoint y: 125, distance: 540.1
click at [1120, 125] on div "Status Canceled Bills in payment 1 Method you used to pay KoverlyPay How the ve…" at bounding box center [1333, 380] width 443 height 526
click at [1199, 144] on p "Canceled" at bounding box center [1255, 142] width 287 height 17
drag, startPoint x: 1111, startPoint y: 124, endPoint x: 1275, endPoint y: 690, distance: 589.3
click at [1273, 691] on div "Payment № 04182914 Details 0 Status Canceled Bills in payment 1 Method you used…" at bounding box center [1333, 347] width 470 height 694
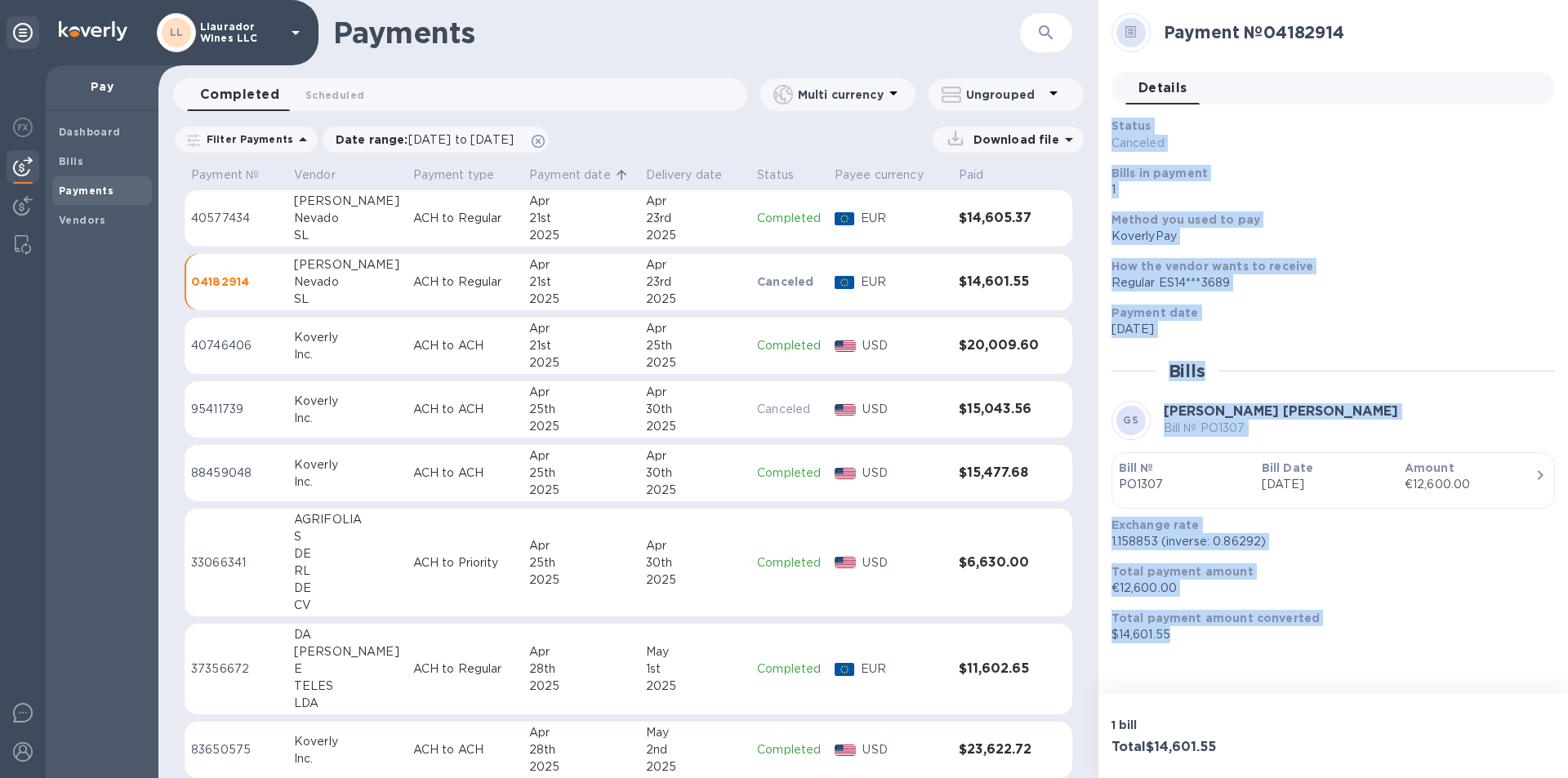
copy div "Status Canceled Bills in payment 1 Method you used to pay KoverlyPay How the ve…"
click at [450, 145] on span "04/20/2025 to 04/30/2025" at bounding box center [461, 140] width 105 height 13
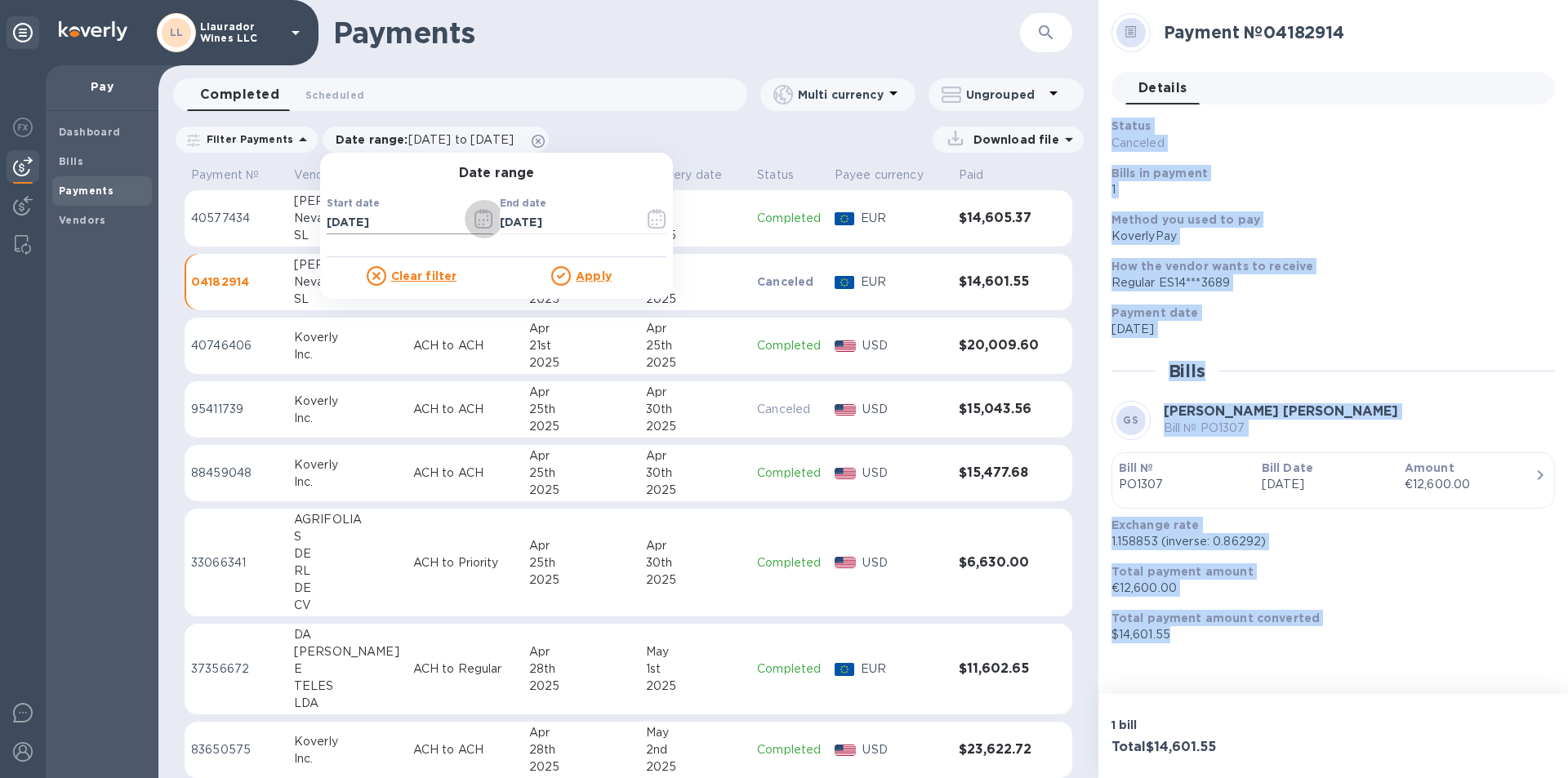
click at [474, 215] on icon "button" at bounding box center [483, 219] width 19 height 20
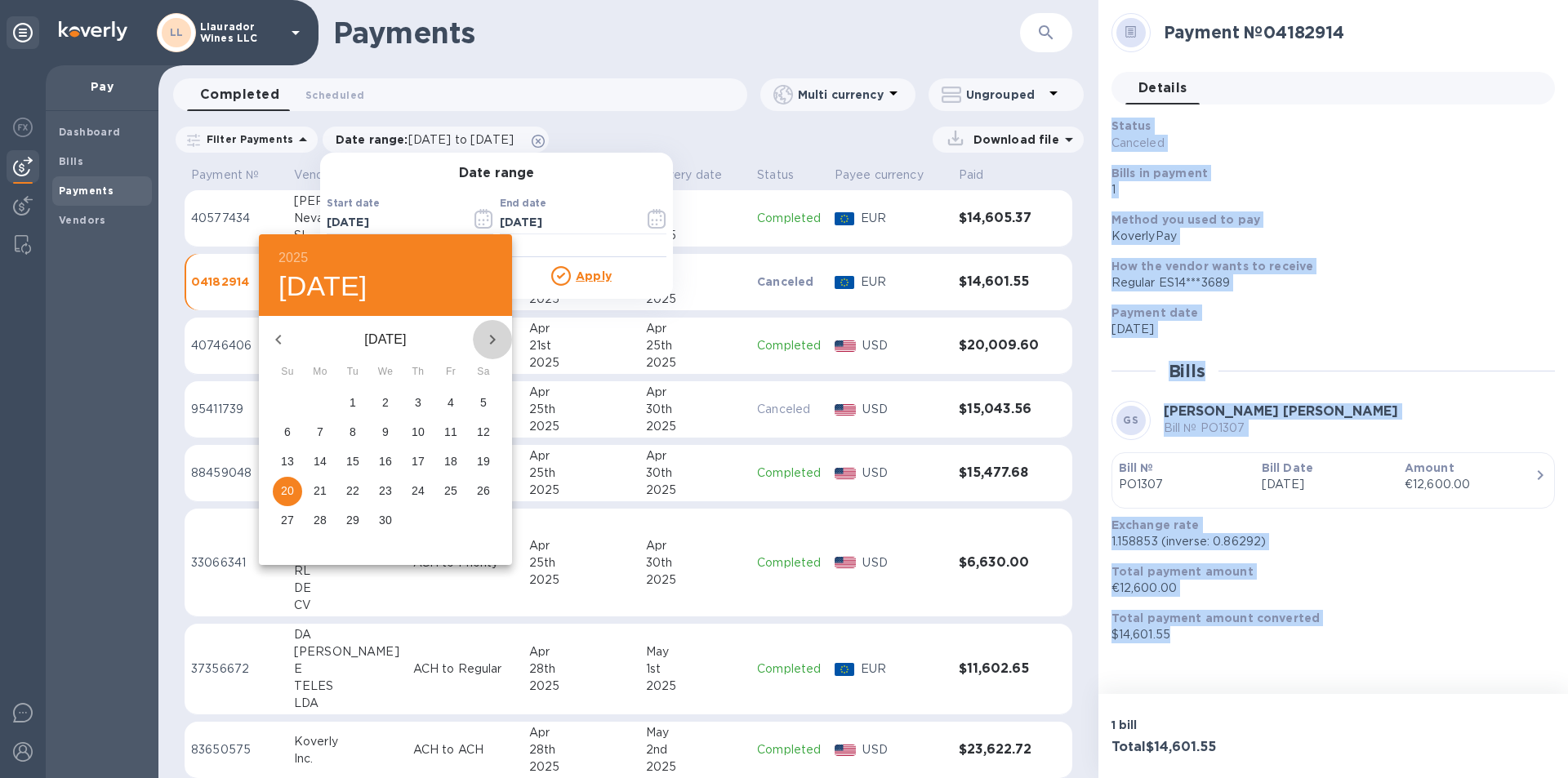
click at [494, 336] on icon "button" at bounding box center [492, 340] width 20 height 20
click at [489, 339] on icon "button" at bounding box center [492, 340] width 20 height 20
click at [286, 435] on p "6" at bounding box center [287, 432] width 6 height 16
type input "07/06/2025"
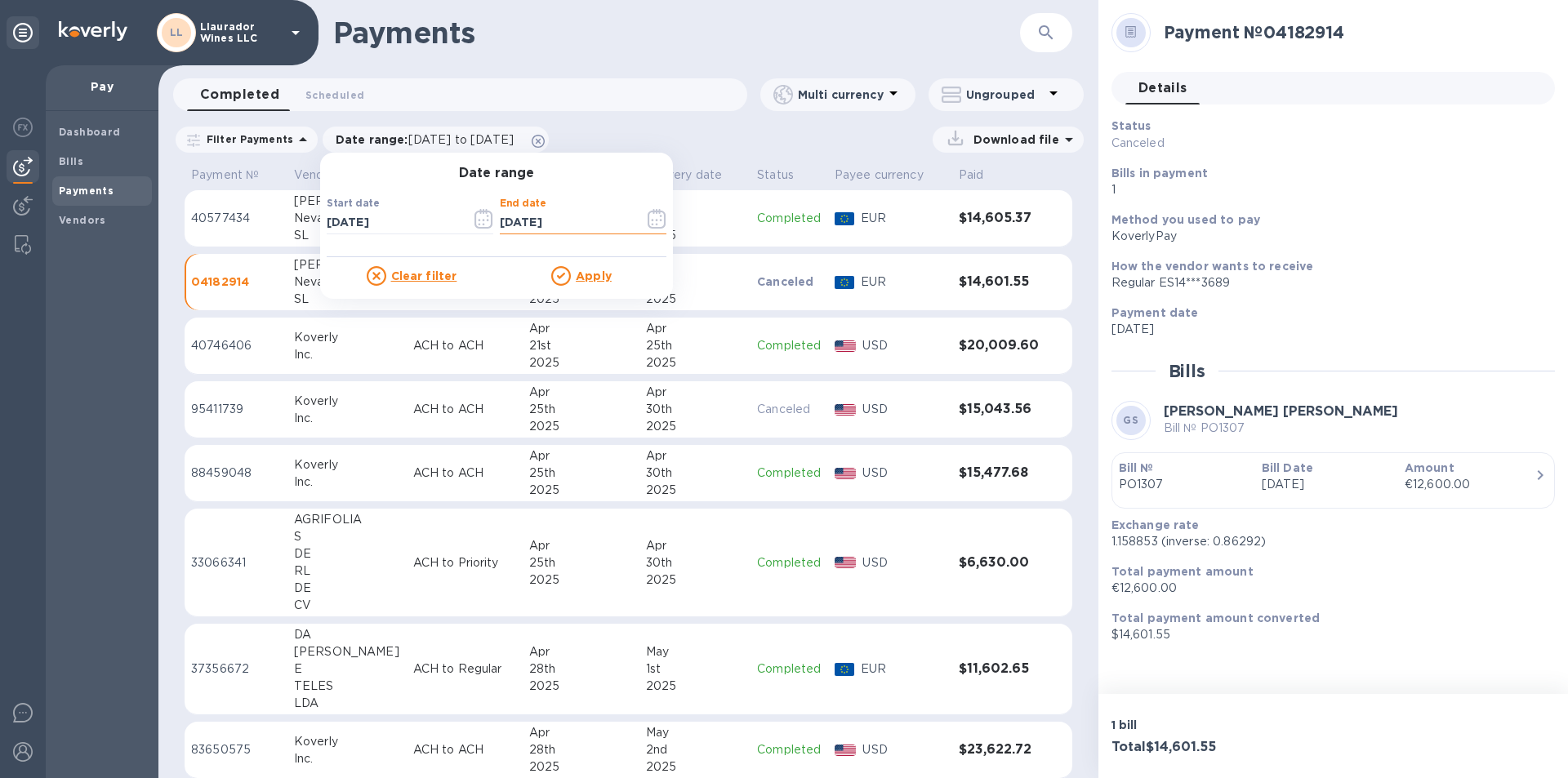
click at [583, 217] on input "04/30/2025" at bounding box center [566, 223] width 132 height 25
click at [648, 219] on icon "button" at bounding box center [657, 219] width 19 height 20
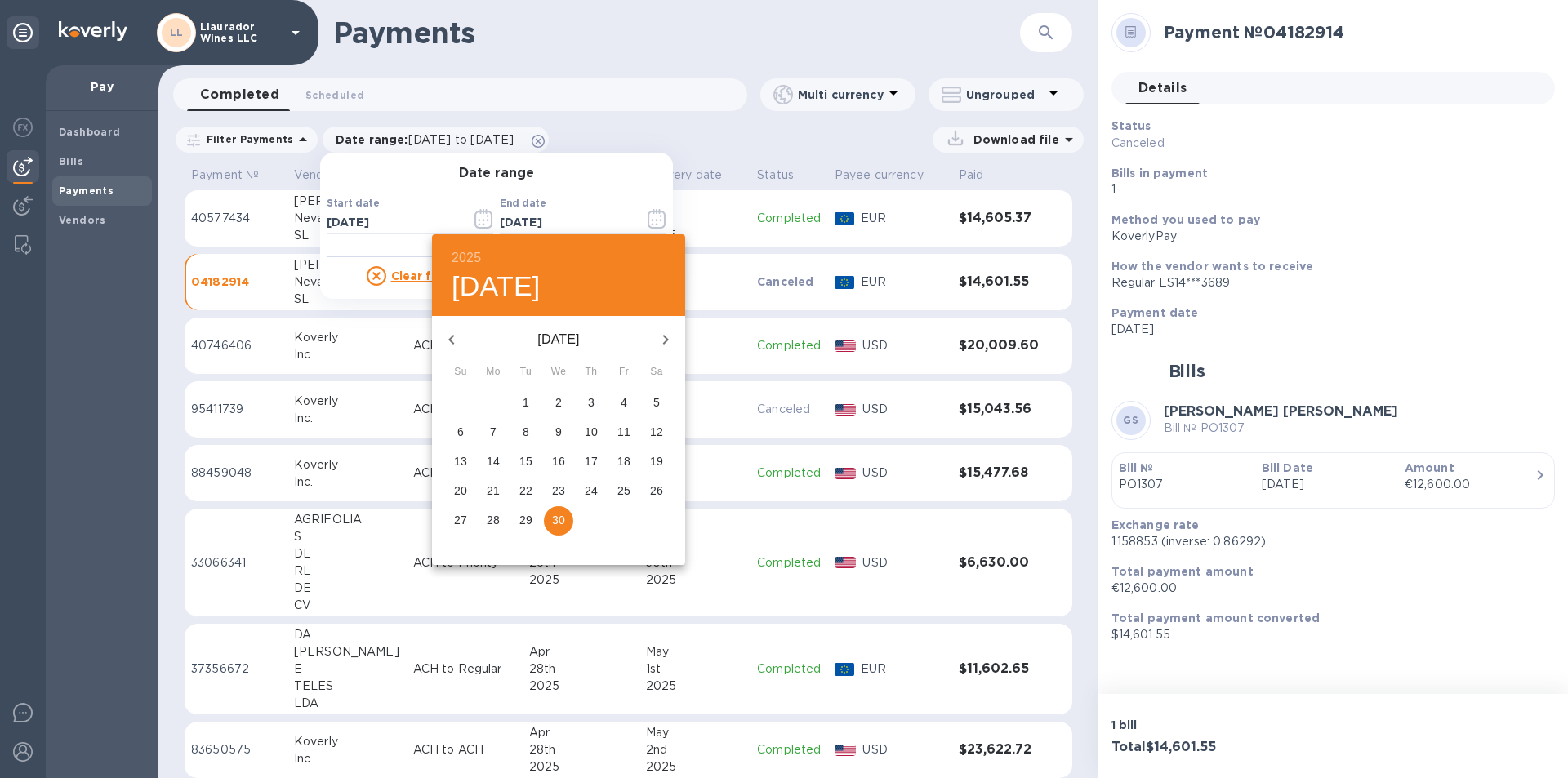
click at [659, 338] on icon "button" at bounding box center [666, 340] width 20 height 20
click at [619, 462] on p "18" at bounding box center [624, 461] width 13 height 16
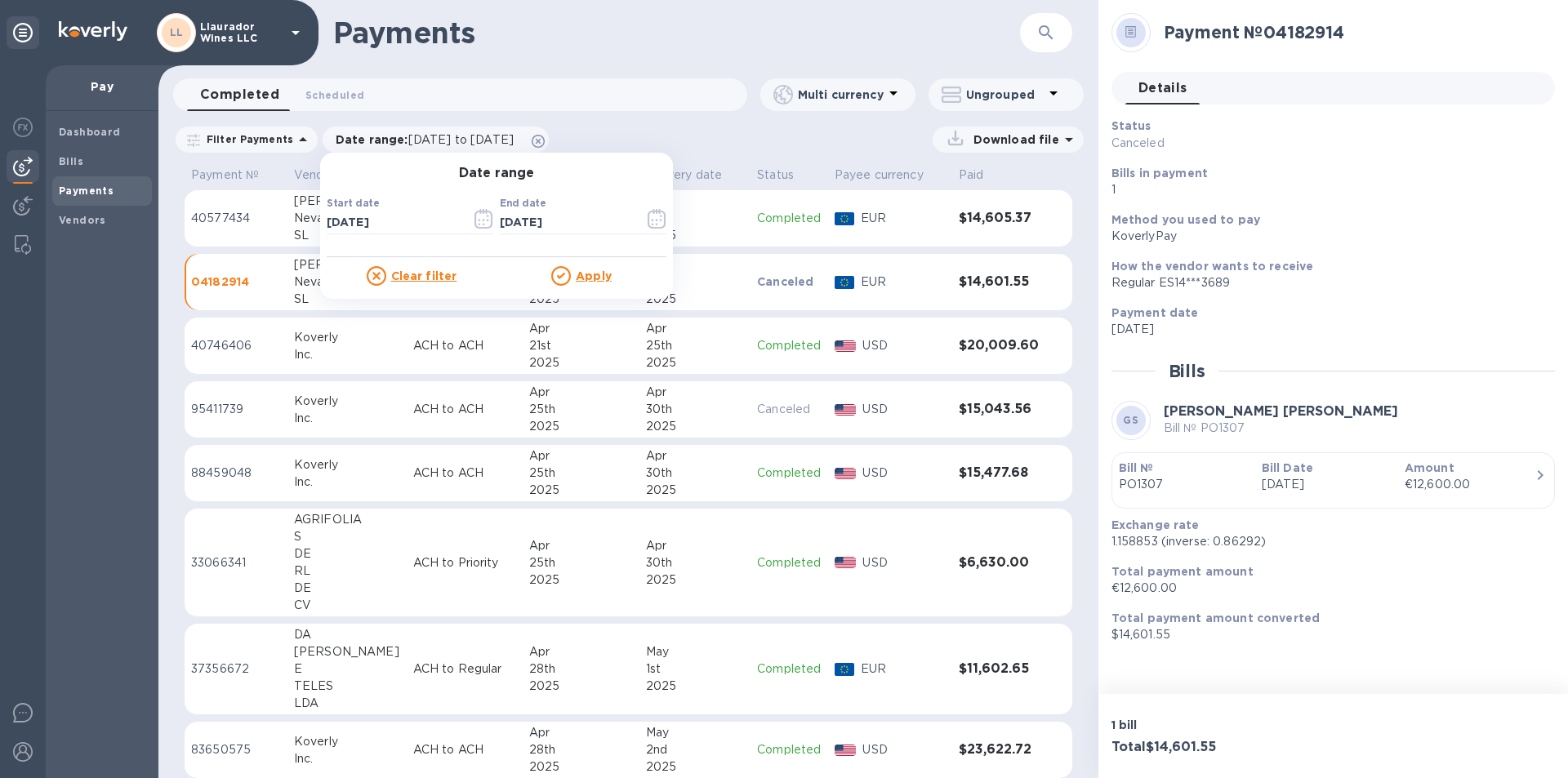
type input "07/18/2025"
click at [576, 279] on u "Apply" at bounding box center [594, 276] width 36 height 13
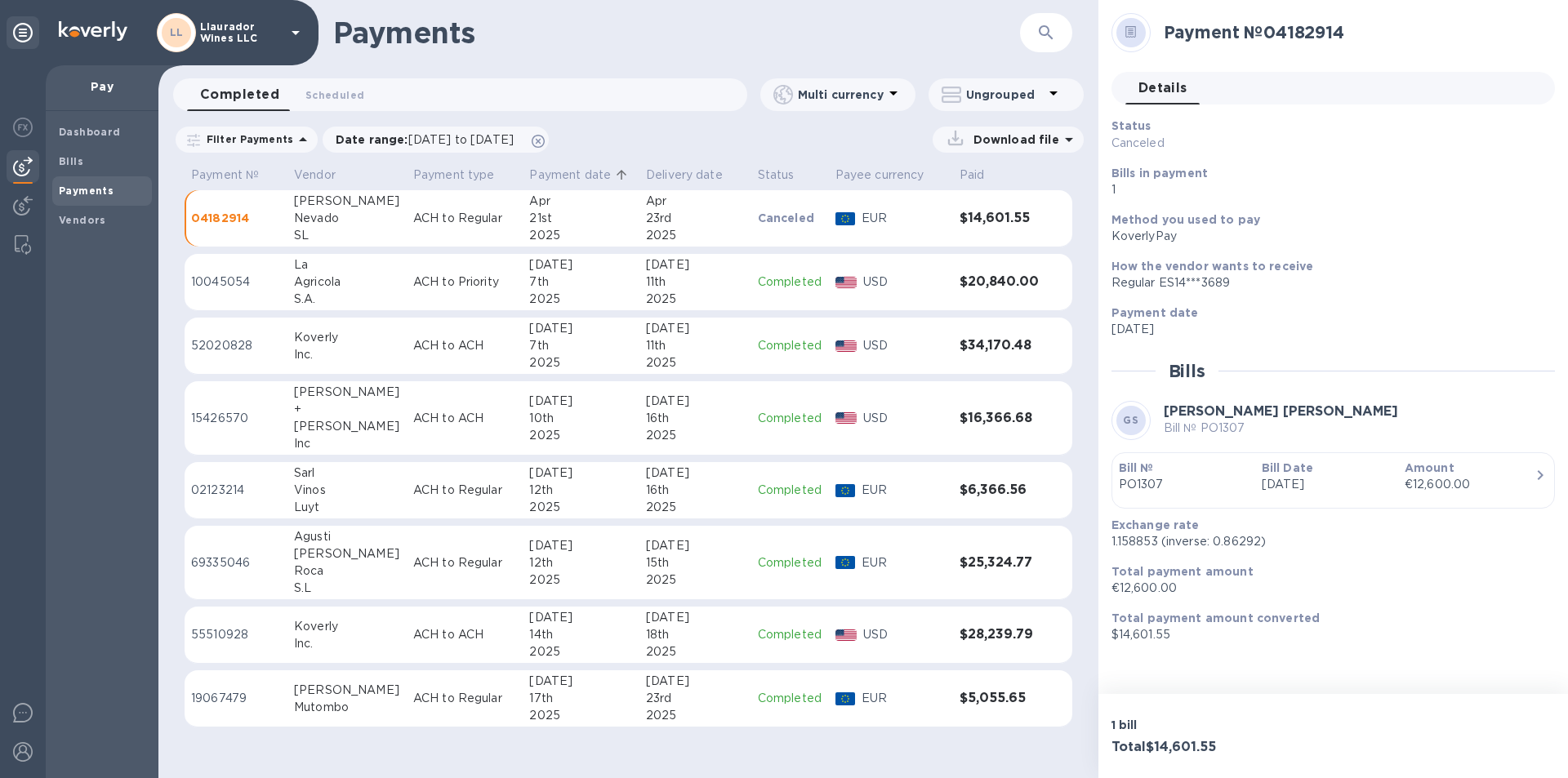
click at [306, 430] on div "Nagel" at bounding box center [346, 426] width 106 height 17
